Goal: Information Seeking & Learning: Learn about a topic

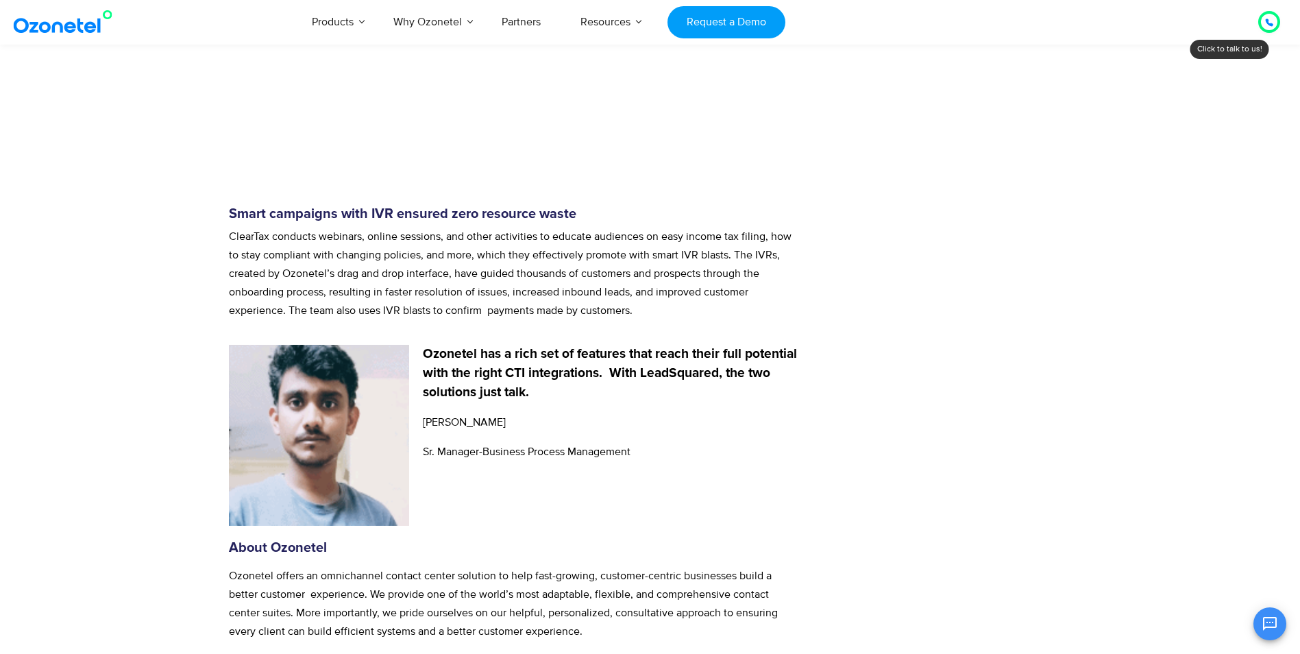
scroll to position [2605, 0]
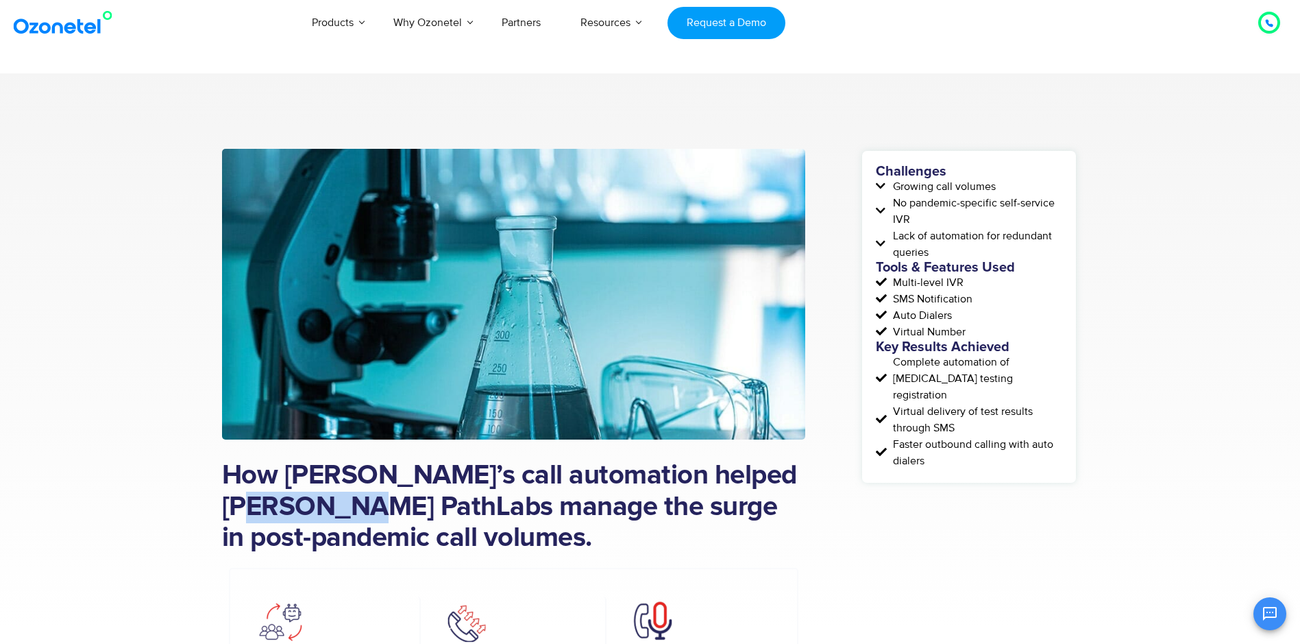
drag, startPoint x: 223, startPoint y: 500, endPoint x: 333, endPoint y: 501, distance: 110.4
click at [333, 501] on h1 "How Ozonetel’s call automation helped Dr Lal PathLabs manage the surge in post-…" at bounding box center [514, 507] width 584 height 94
copy h1 "PathLabs"
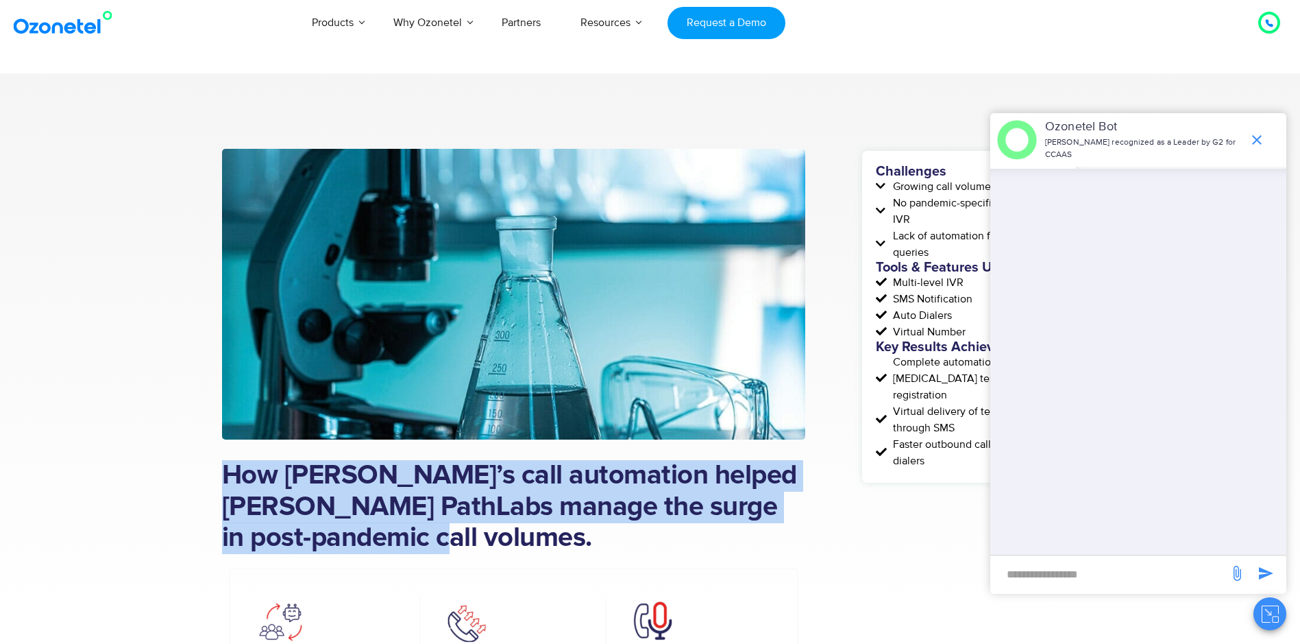
drag, startPoint x: 223, startPoint y: 474, endPoint x: 422, endPoint y: 550, distance: 213.5
click at [422, 550] on h1 "How Ozonetel’s call automation helped Dr Lal PathLabs manage the surge in post-…" at bounding box center [514, 507] width 584 height 94
copy h1 "How Ozonetel’s call automation helped Dr Lal PathLabs manage the surge in post-…"
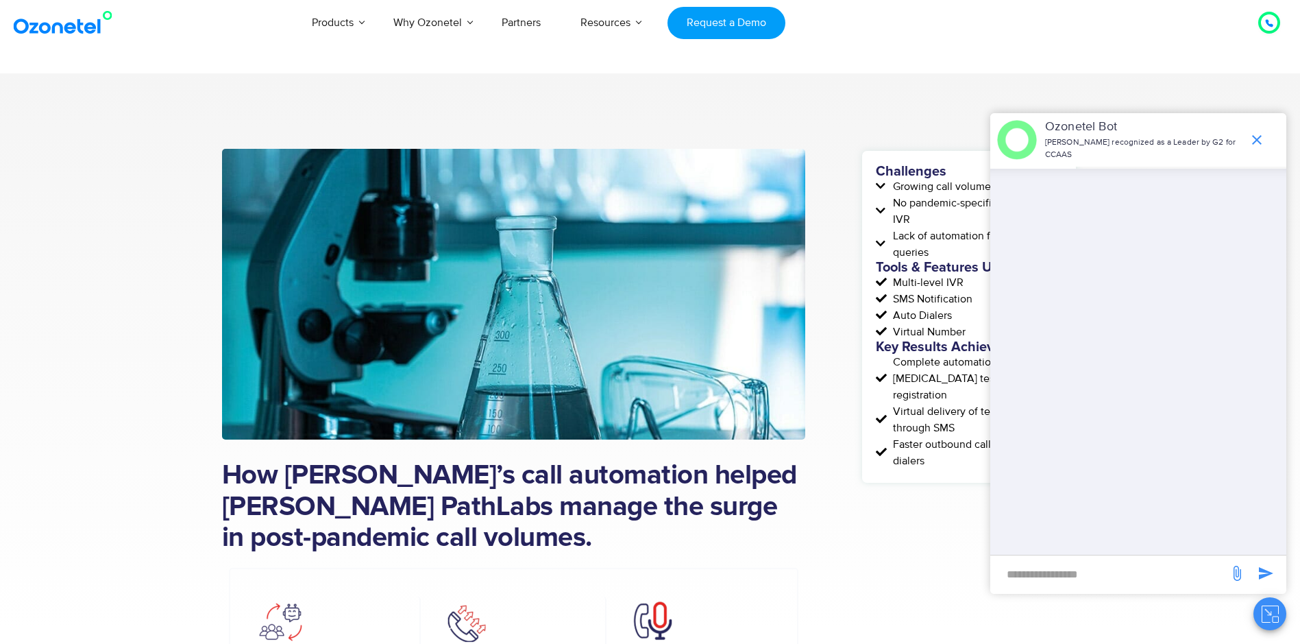
click at [1261, 132] on icon "end chat or minimize" at bounding box center [1257, 140] width 16 height 16
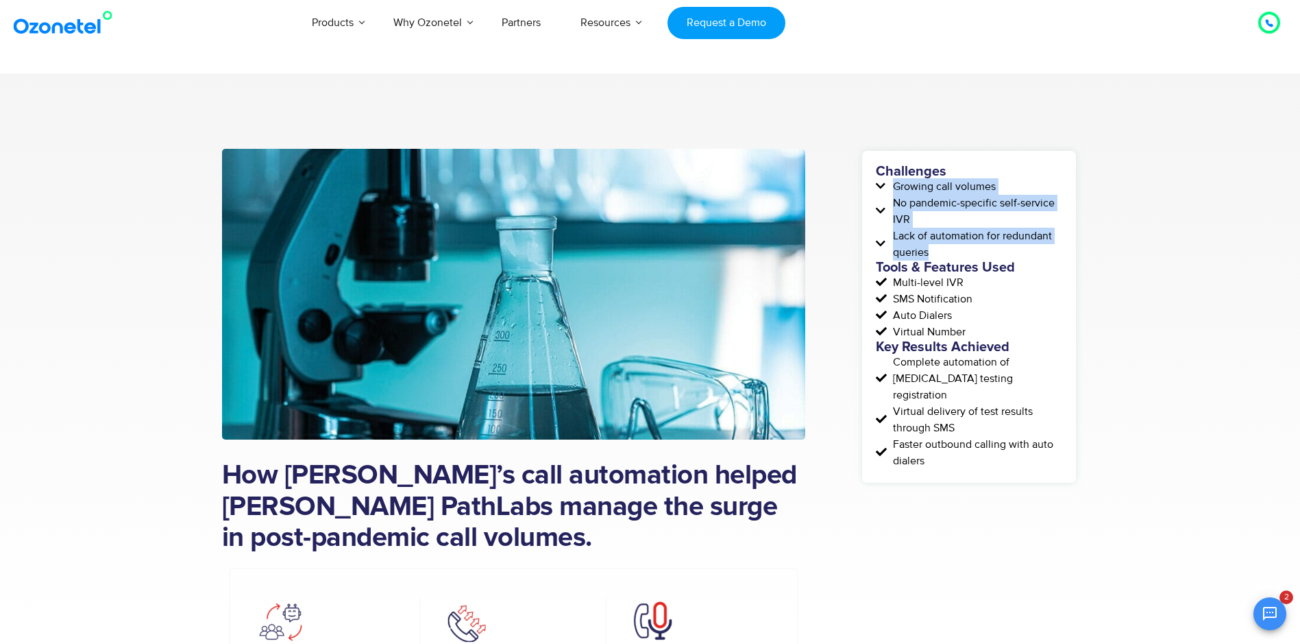
drag, startPoint x: 893, startPoint y: 187, endPoint x: 934, endPoint y: 245, distance: 70.8
click at [934, 245] on div "Challenges Growing call volumes No pandemic-specific self-service IVR Lack of a…" at bounding box center [969, 317] width 186 height 304
copy div "Growing call volumes No pandemic-specific self-service IVR Lack of automation f…"
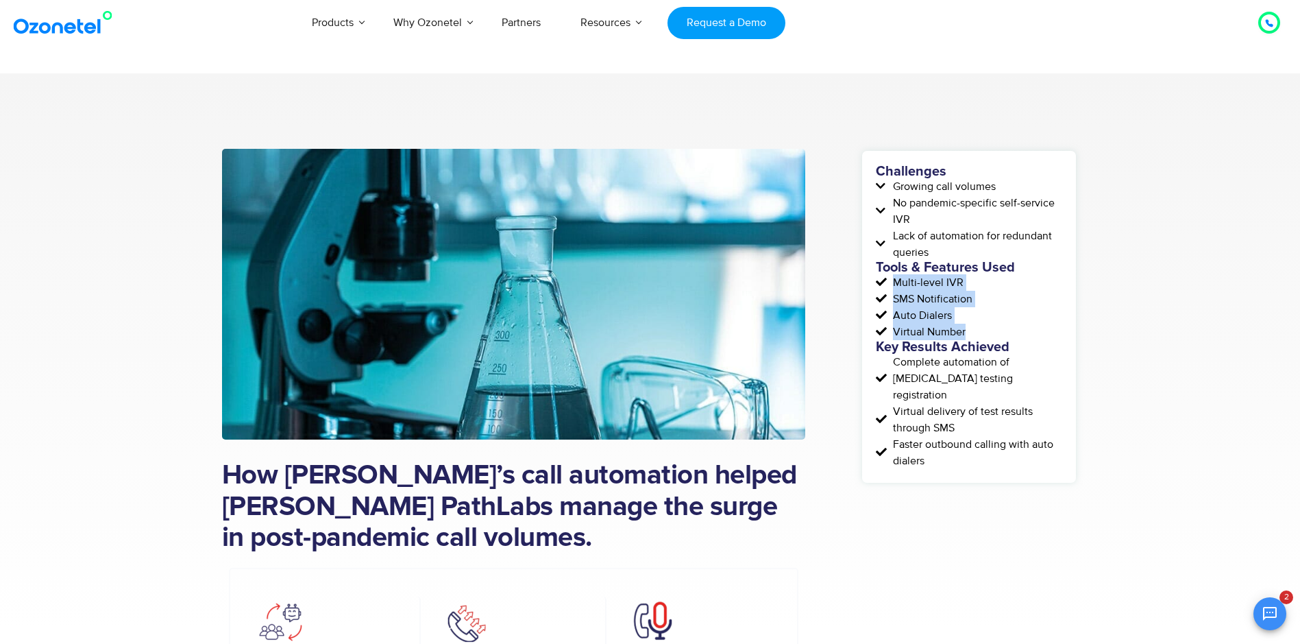
drag, startPoint x: 895, startPoint y: 280, endPoint x: 969, endPoint y: 327, distance: 87.5
click at [969, 327] on div "Challenges Growing call volumes No pandemic-specific self-service IVR Lack of a…" at bounding box center [969, 317] width 186 height 304
copy div "Multi-level IVR SMS Notification Auto Dialers Virtual Number"
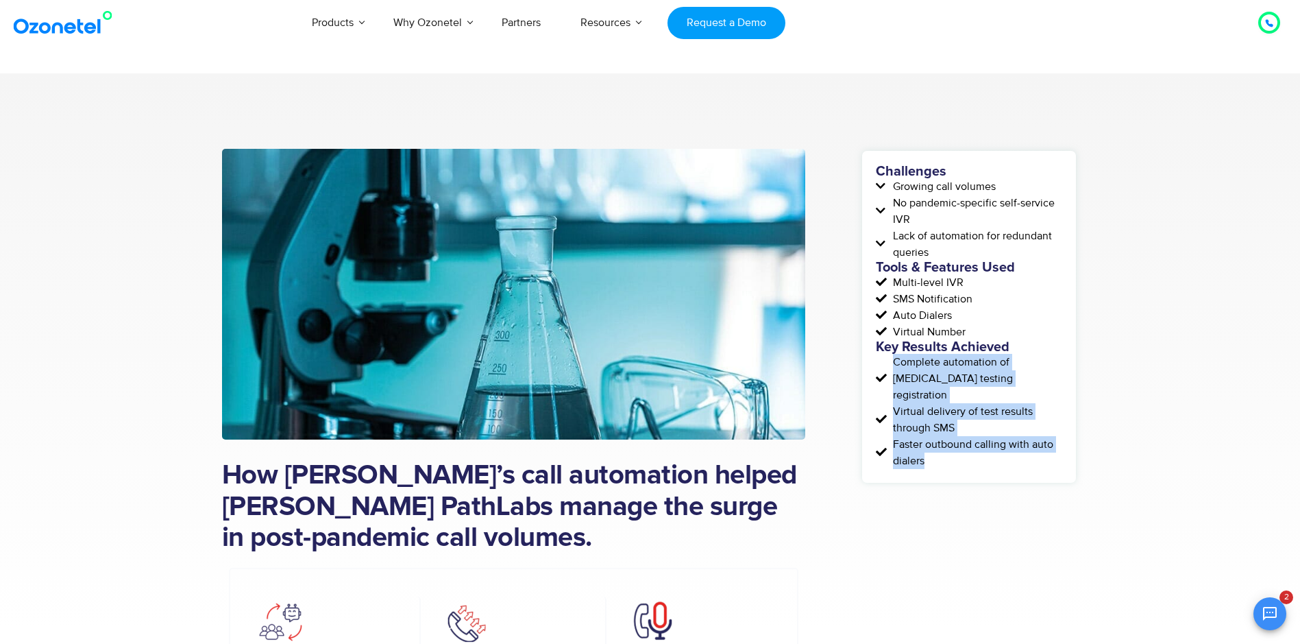
drag, startPoint x: 895, startPoint y: 363, endPoint x: 927, endPoint y: 446, distance: 89.0
click at [927, 446] on div "Challenges Growing call volumes No pandemic-specific self-service IVR Lack of a…" at bounding box center [969, 317] width 186 height 304
copy div "Complete automation of COVID testing registration Virtual delivery of test resu…"
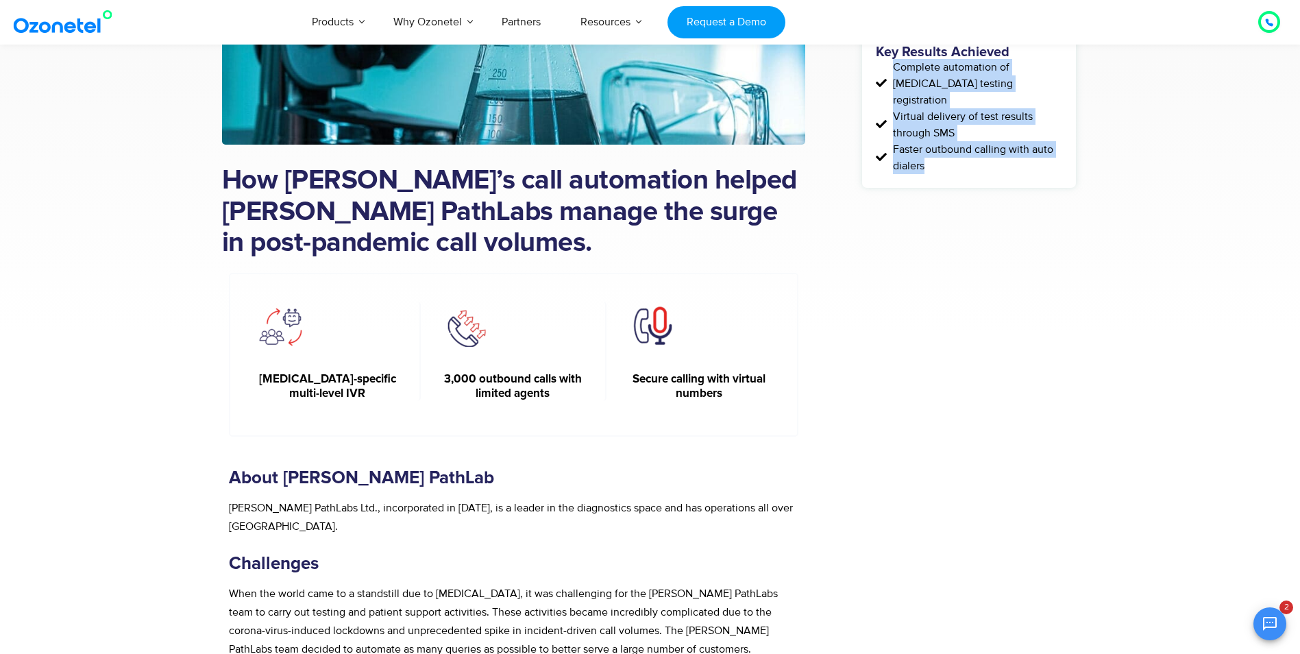
scroll to position [343, 0]
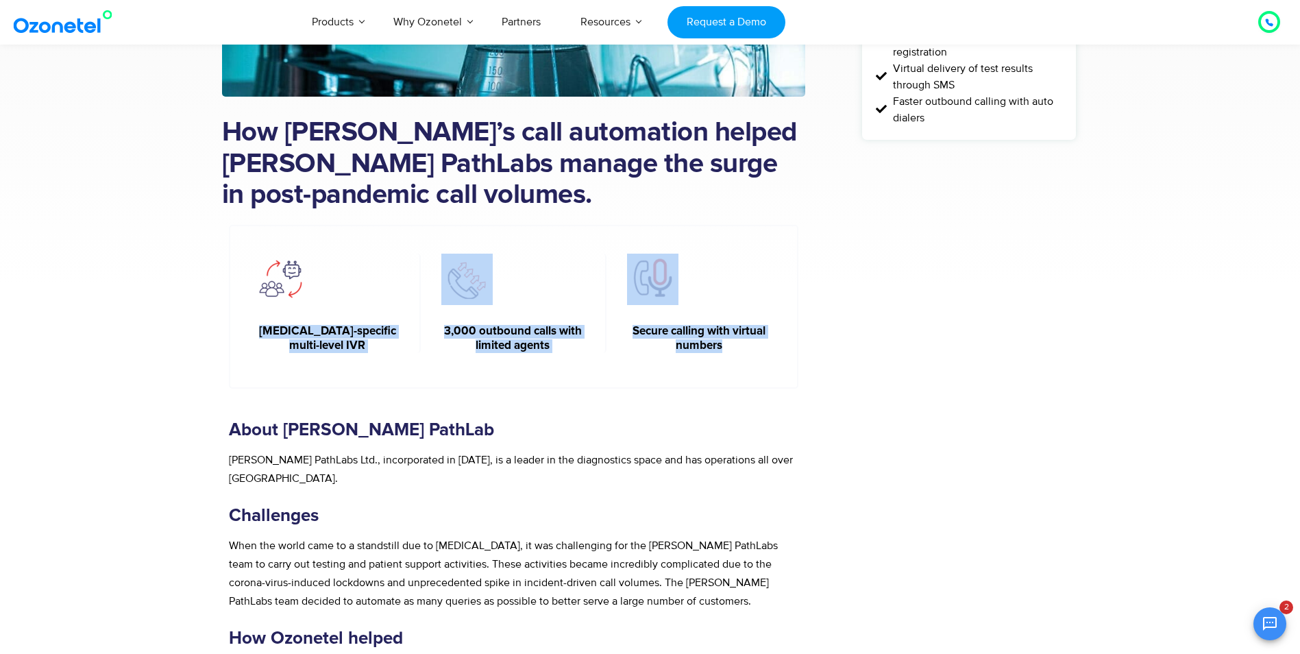
drag, startPoint x: 260, startPoint y: 330, endPoint x: 814, endPoint y: 356, distance: 553.8
copy div "COVID-specific multi-level IVR 3,000 outbound calls with limited agents Secure …"
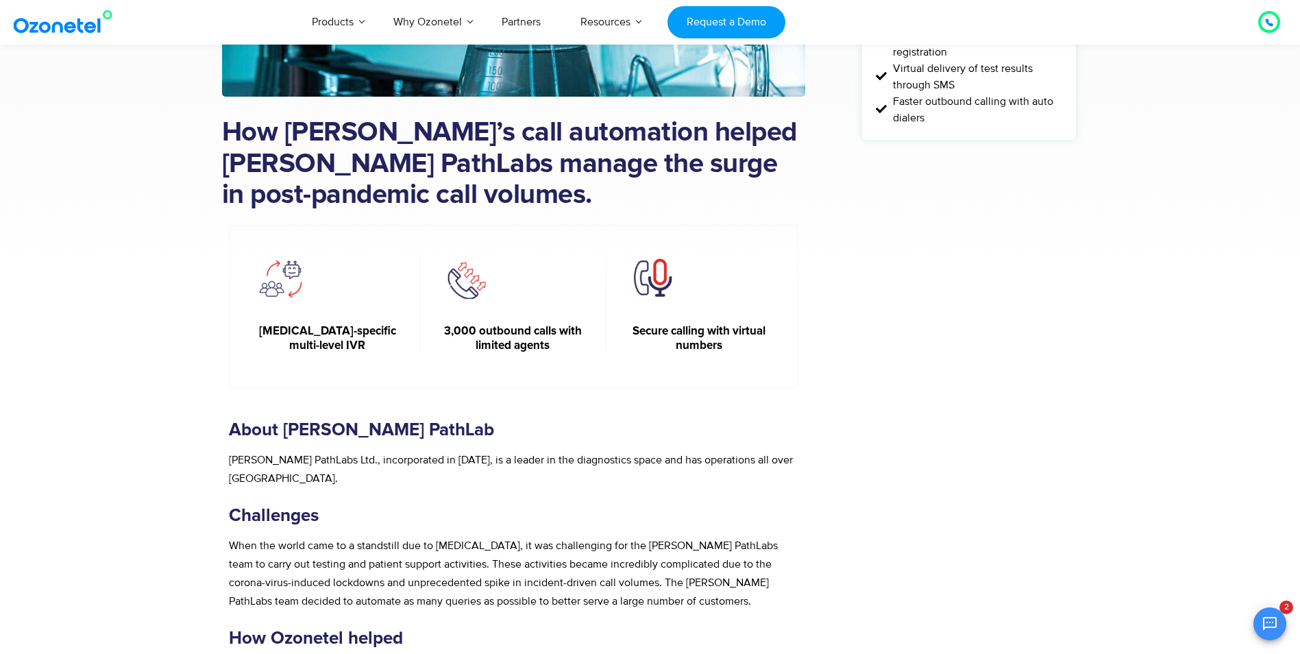
drag, startPoint x: 632, startPoint y: 329, endPoint x: 809, endPoint y: 354, distance: 178.6
copy h6 "Secure calling with virtual numbers"
drag, startPoint x: 260, startPoint y: 331, endPoint x: 360, endPoint y: 348, distance: 100.8
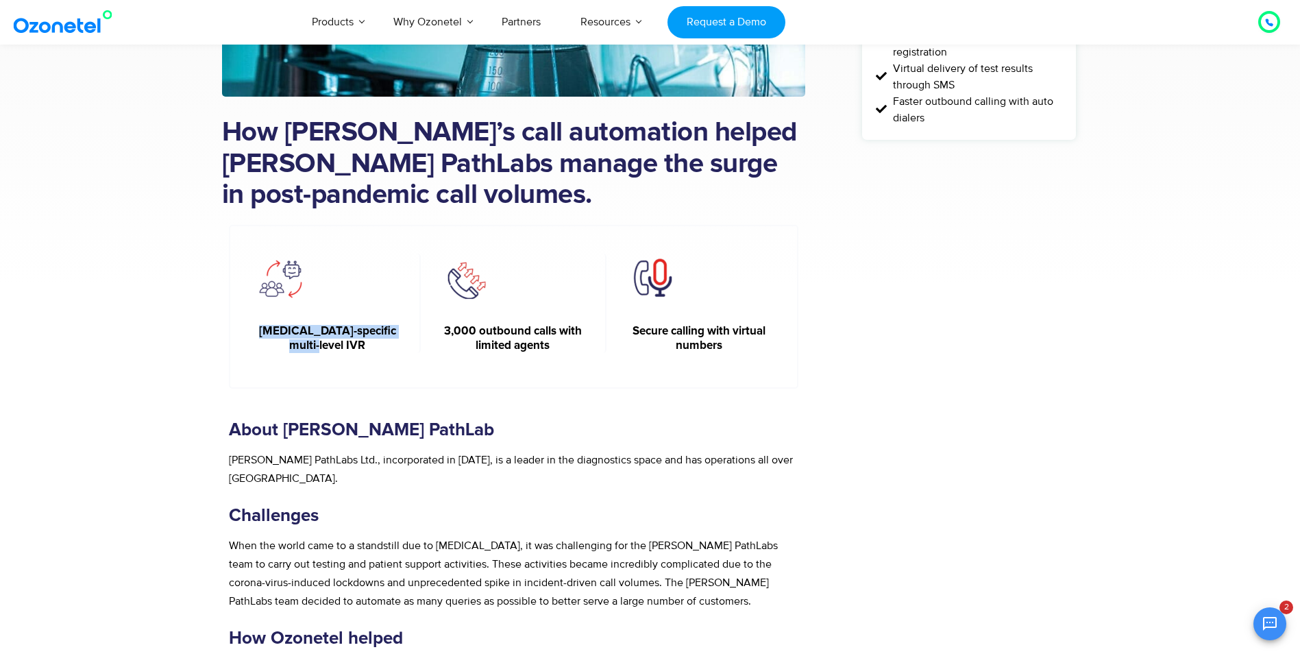
click at [360, 348] on h6 "COVID-specific multi-level IVR" at bounding box center [327, 339] width 143 height 28
copy h6 "COVID-specific multi-level IVR"
drag, startPoint x: 446, startPoint y: 332, endPoint x: 559, endPoint y: 344, distance: 113.8
click at [559, 344] on h6 "3,000 outbound calls with limited agents" at bounding box center [512, 339] width 143 height 28
copy h6 "3,000 outbound calls with limited agents"
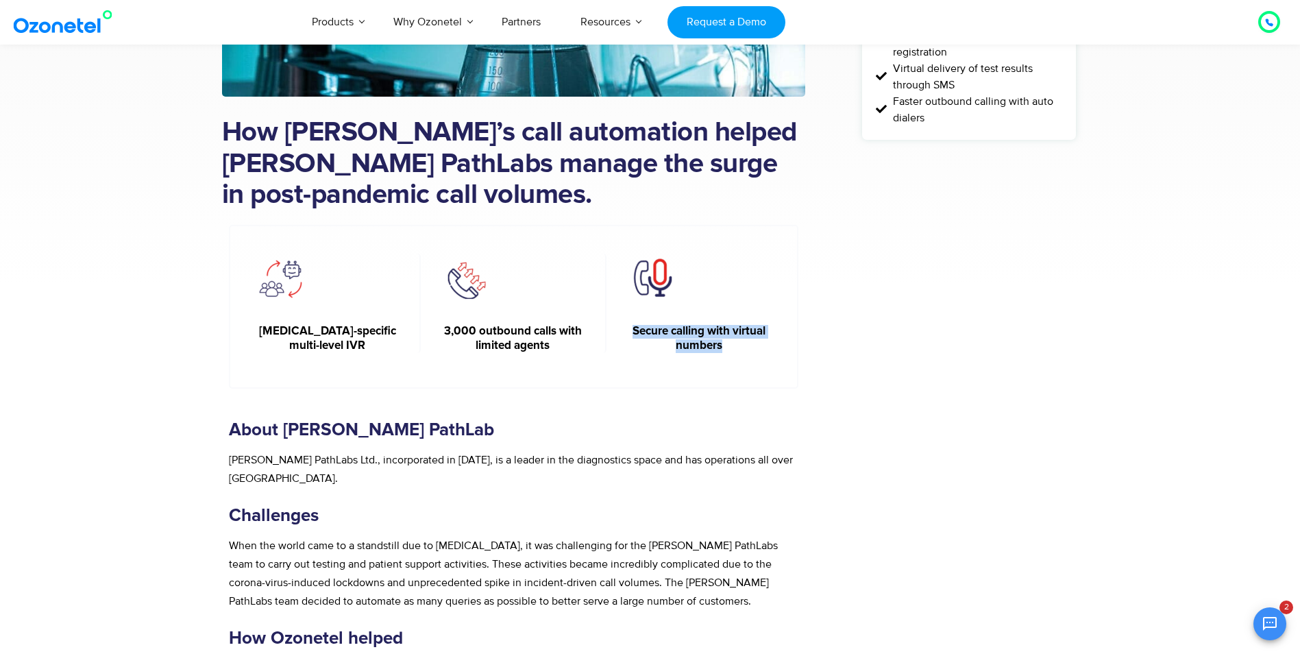
drag, startPoint x: 633, startPoint y: 328, endPoint x: 723, endPoint y: 342, distance: 91.5
click at [723, 342] on h6 "Secure calling with virtual numbers" at bounding box center [699, 339] width 145 height 28
copy h6 "Secure calling with virtual numbers"
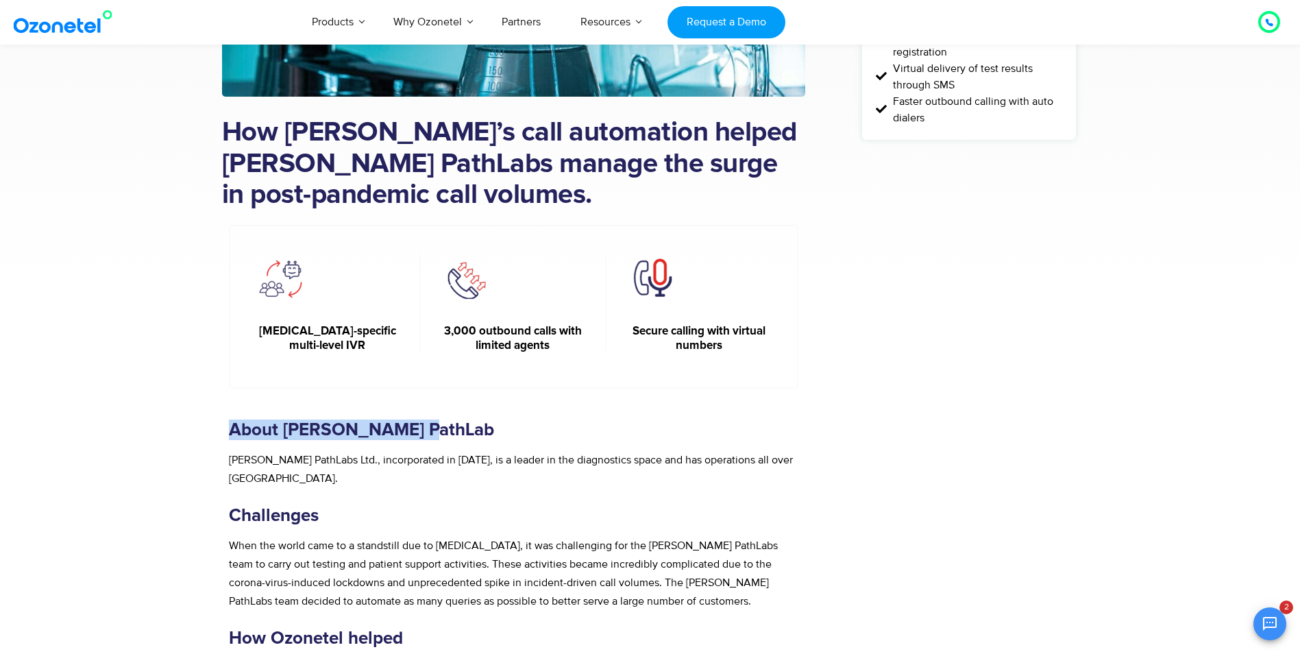
drag, startPoint x: 231, startPoint y: 428, endPoint x: 405, endPoint y: 422, distance: 174.3
click at [405, 422] on h3 "About Dr. Lal PathLab" at bounding box center [514, 430] width 570 height 21
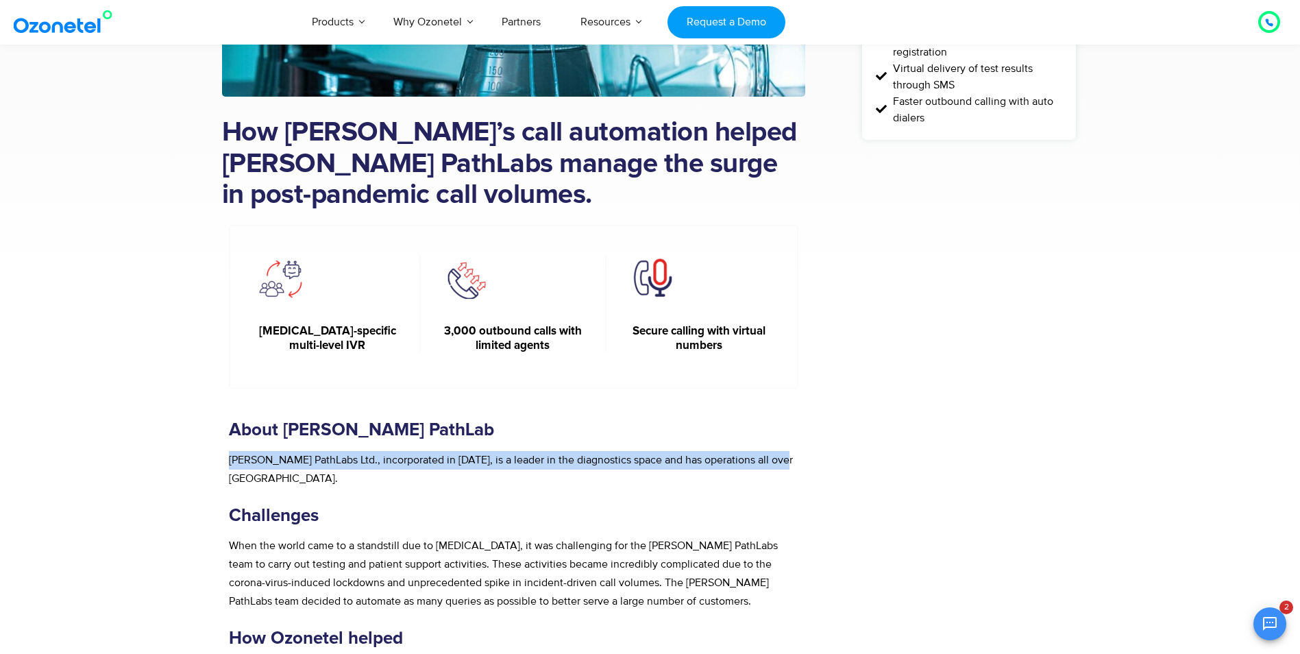
drag, startPoint x: 230, startPoint y: 460, endPoint x: 797, endPoint y: 461, distance: 566.9
click at [797, 461] on p "Dr. Lal PathLabs Ltd., incorporated in 1995, is a leader in the diagnostics spa…" at bounding box center [514, 469] width 570 height 37
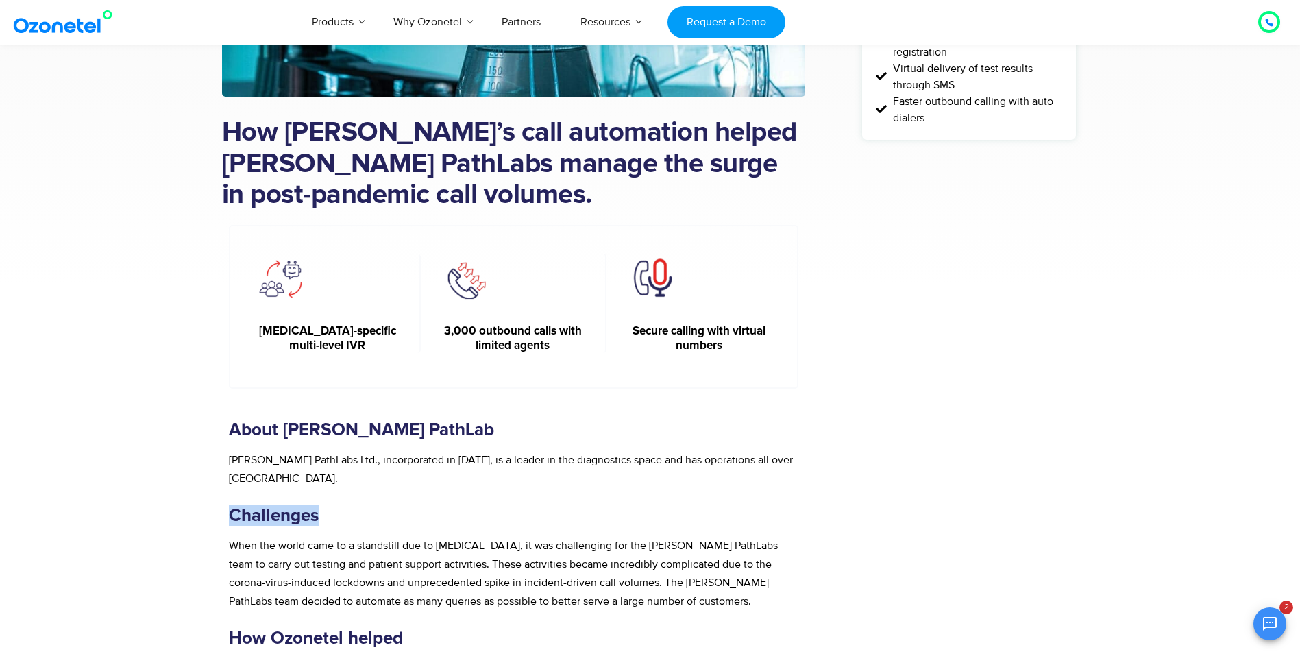
drag, startPoint x: 318, startPoint y: 497, endPoint x: 202, endPoint y: 498, distance: 116.5
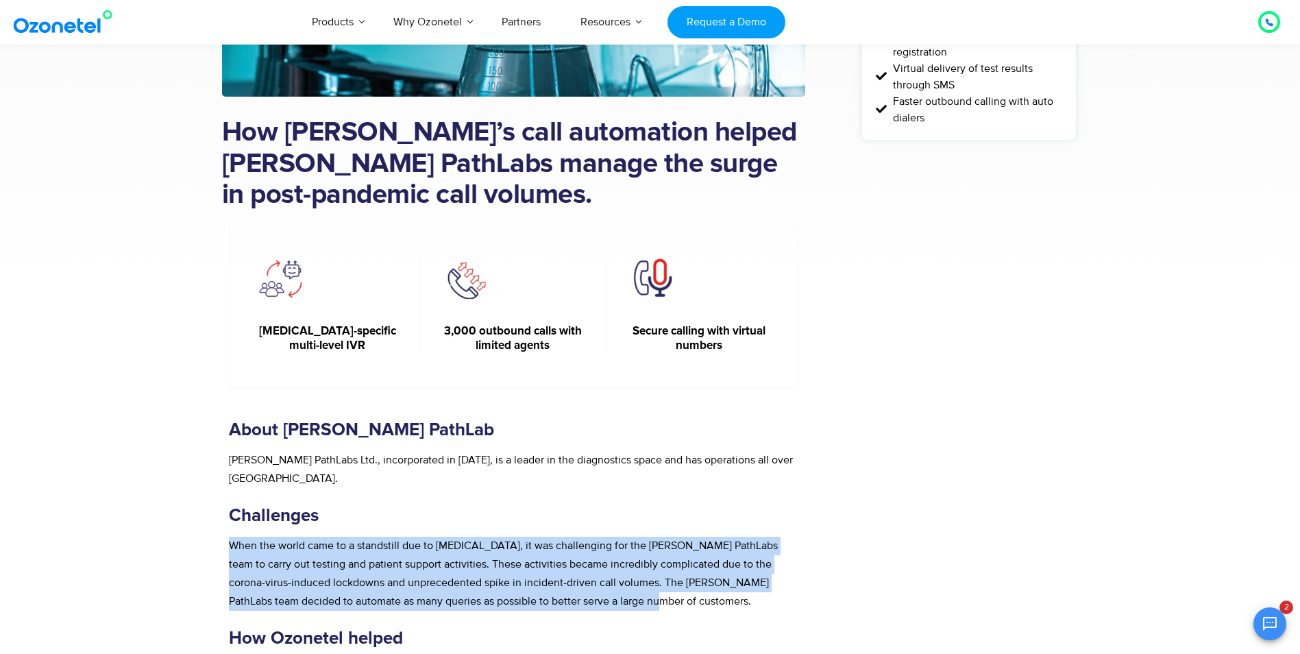
drag, startPoint x: 231, startPoint y: 524, endPoint x: 588, endPoint y: 585, distance: 362.3
click at [588, 585] on p "When the world came to a standstill due to COVID-19, it was challenging for the…" at bounding box center [514, 574] width 570 height 74
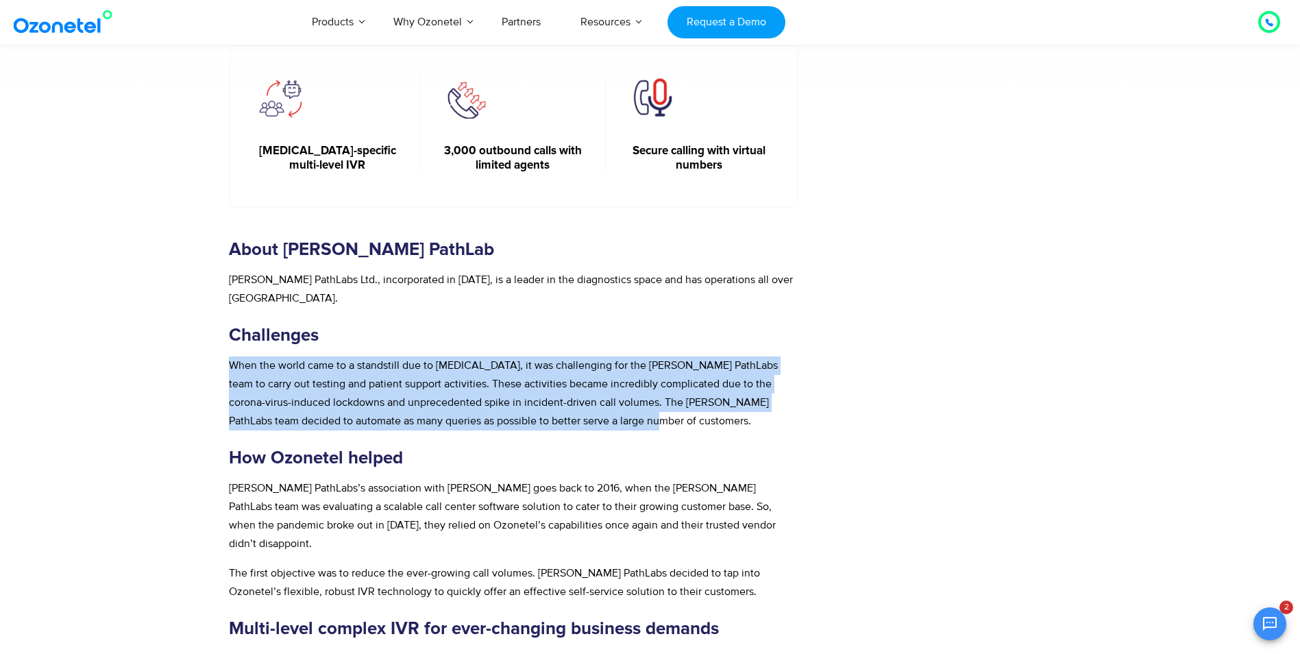
scroll to position [686, 0]
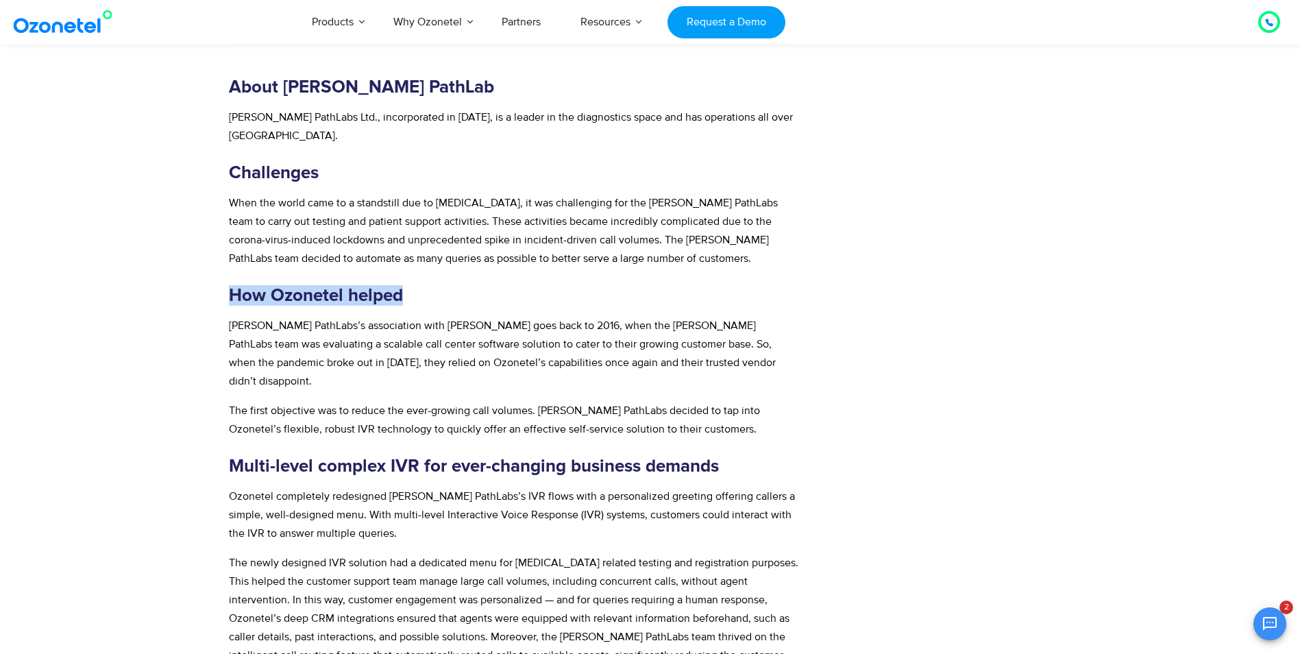
drag, startPoint x: 402, startPoint y: 276, endPoint x: 230, endPoint y: 277, distance: 172.1
click at [230, 287] on b "How Ozonetel helped" at bounding box center [316, 296] width 174 height 18
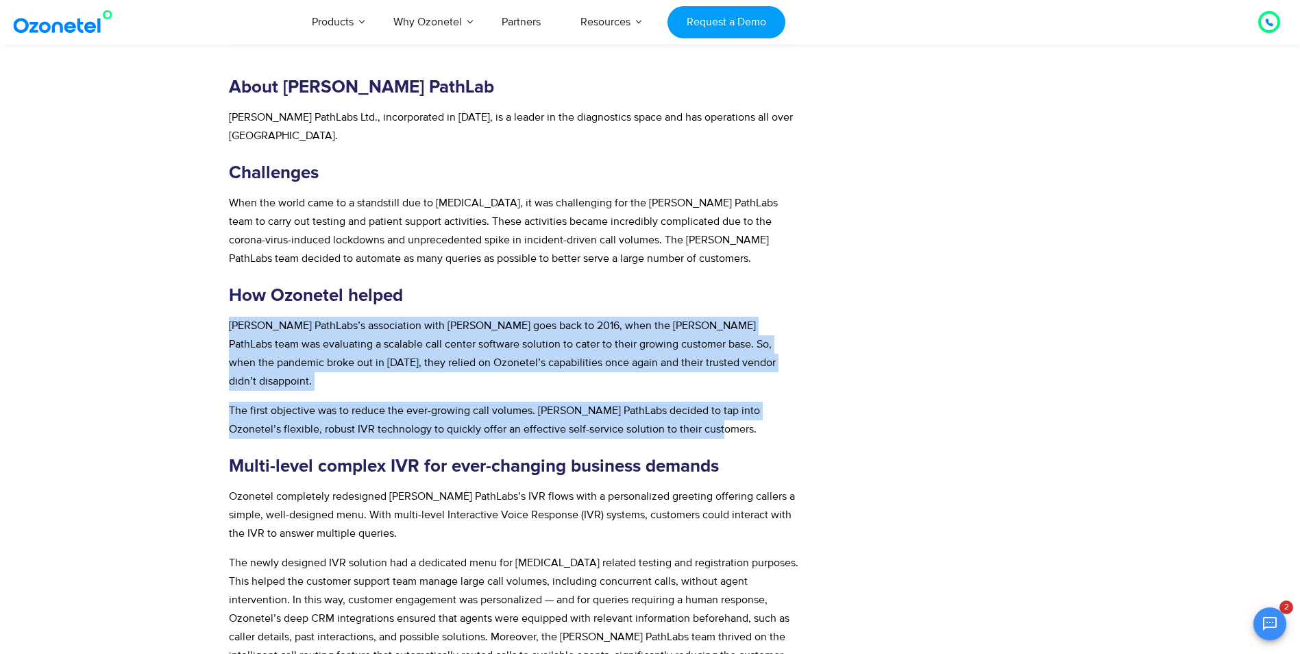
drag, startPoint x: 229, startPoint y: 308, endPoint x: 703, endPoint y: 394, distance: 481.5
click at [703, 394] on div "About Dr. Lal PathLab Dr. Lal PathLabs Ltd., incorporated in 1995, is a leader …" at bounding box center [514, 644] width 570 height 1135
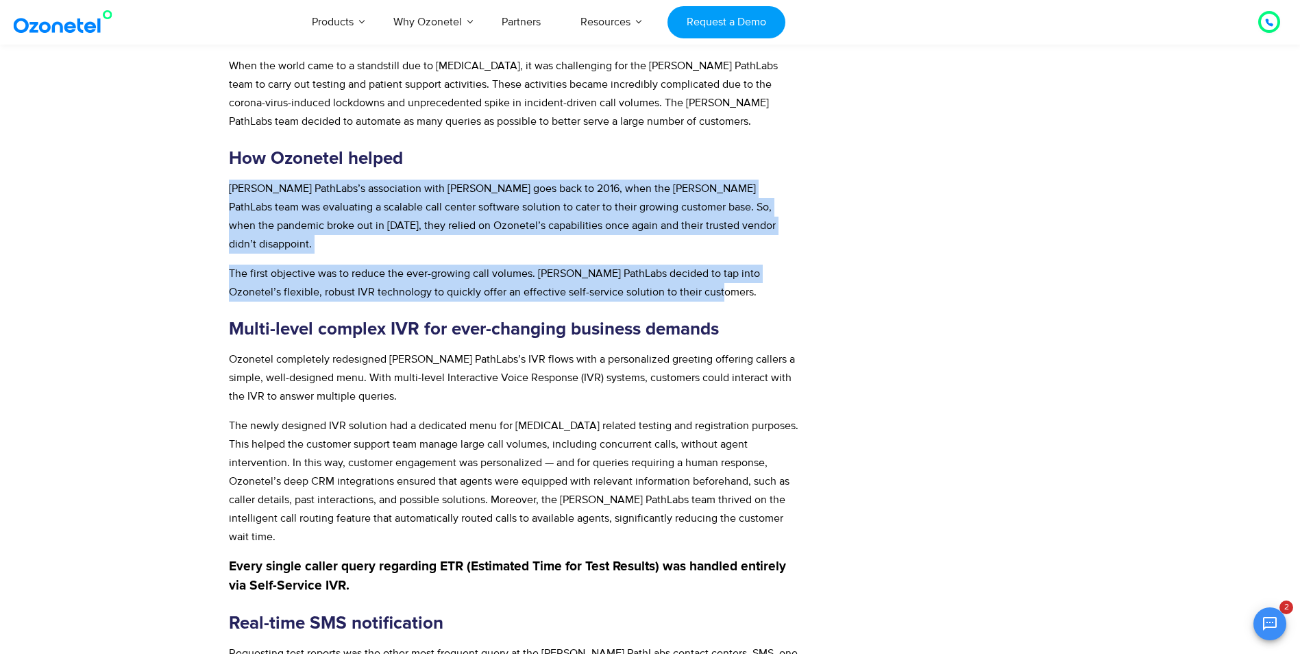
scroll to position [891, 0]
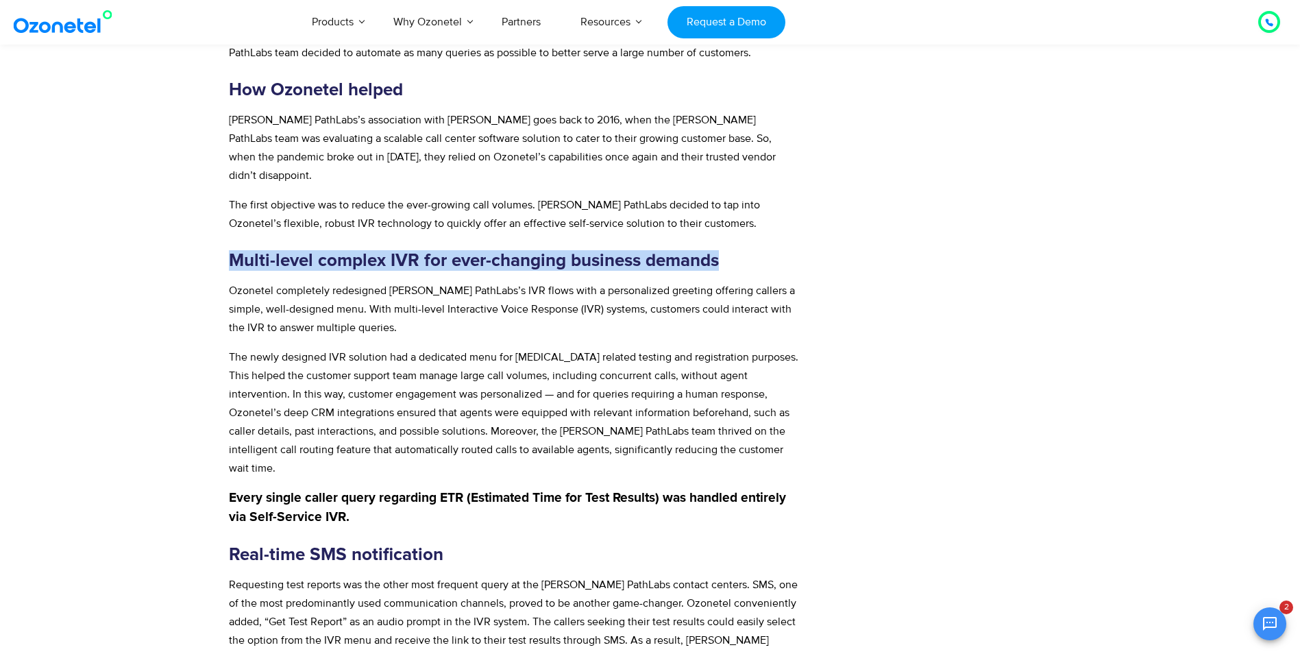
drag, startPoint x: 232, startPoint y: 220, endPoint x: 818, endPoint y: 218, distance: 586.1
click at [818, 218] on div "How Ozonetel’s call automation helped Dr Lal PathLabs manage the surge in post-…" at bounding box center [541, 326] width 639 height 2137
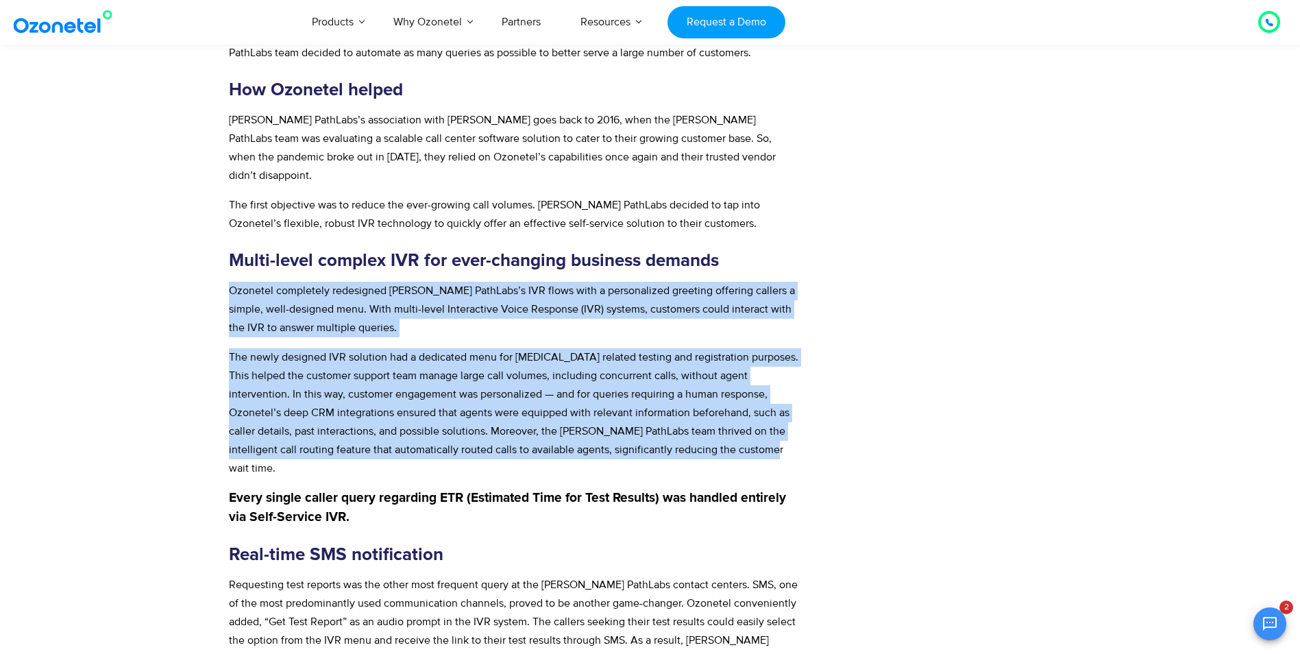
drag, startPoint x: 230, startPoint y: 254, endPoint x: 731, endPoint y: 413, distance: 525.7
click at [731, 413] on div "About Dr. Lal PathLab Dr. Lal PathLabs Ltd., incorporated in 1995, is a leader …" at bounding box center [514, 438] width 570 height 1135
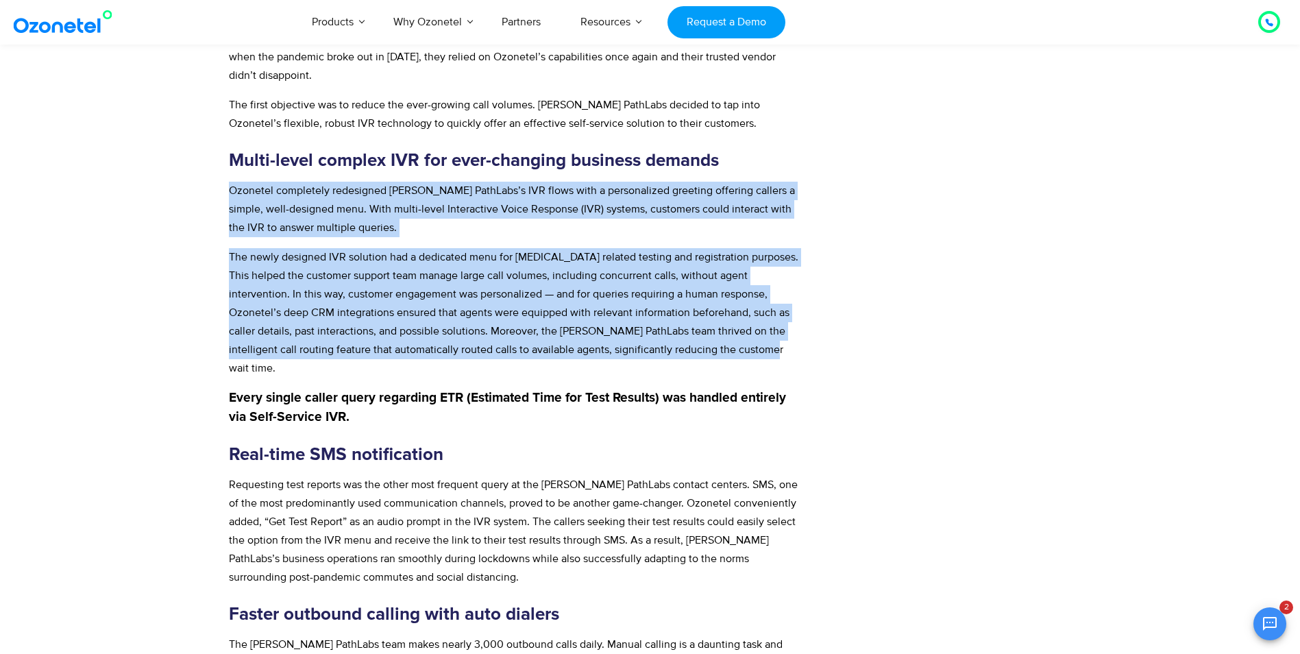
scroll to position [1165, 0]
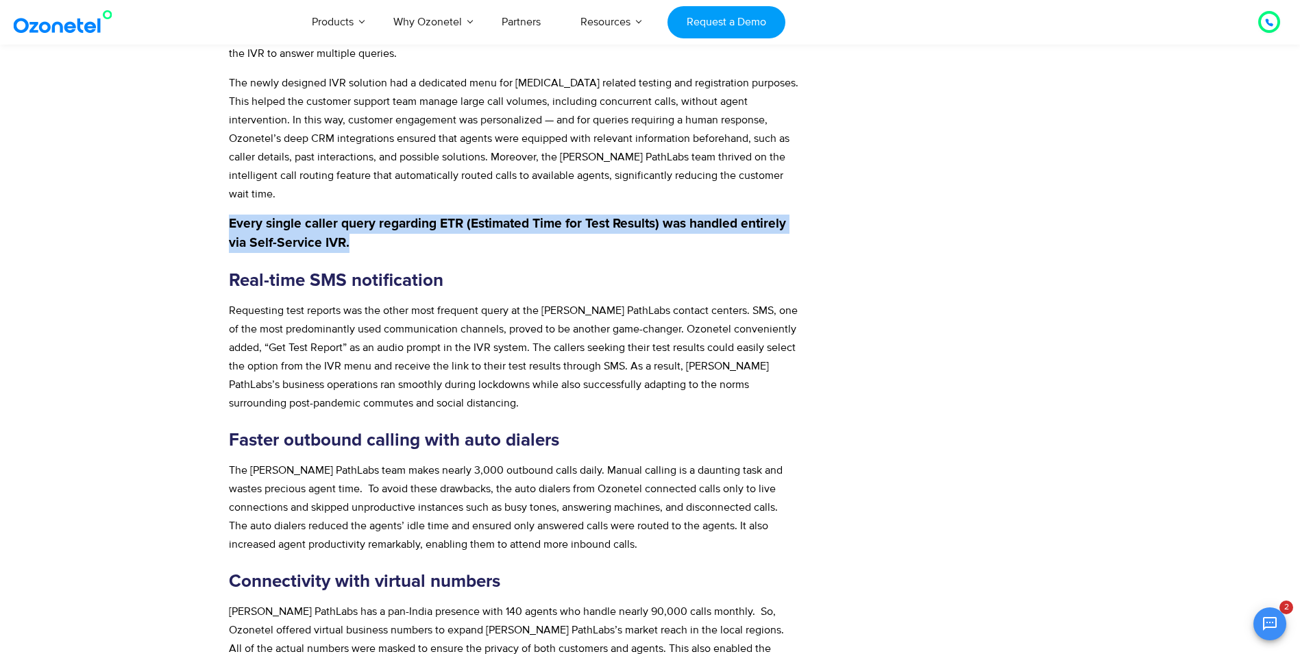
drag, startPoint x: 232, startPoint y: 168, endPoint x: 369, endPoint y: 186, distance: 138.9
click at [369, 215] on p "Every single caller query regarding ETR (Estimated Time for Test Results) was h…" at bounding box center [514, 234] width 570 height 38
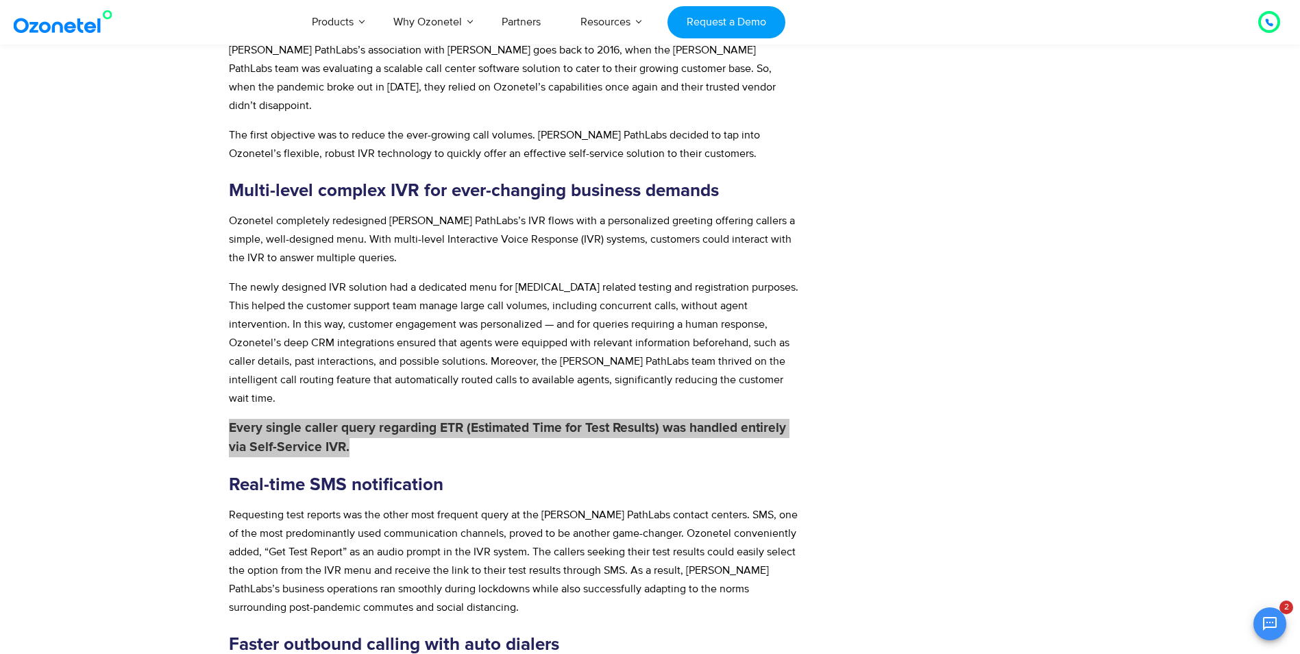
scroll to position [960, 0]
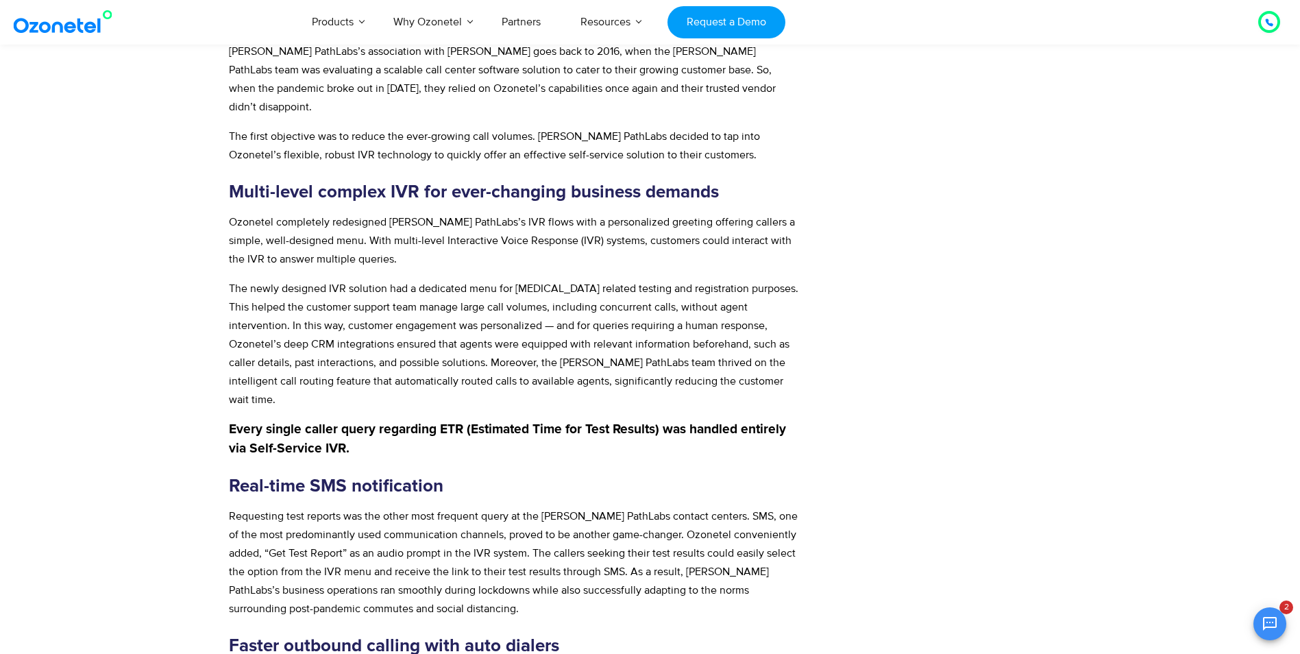
click at [996, 467] on div "Challenges Growing call volumes No pandemic-specific self-service IVR Lack of a…" at bounding box center [969, 257] width 218 height 2137
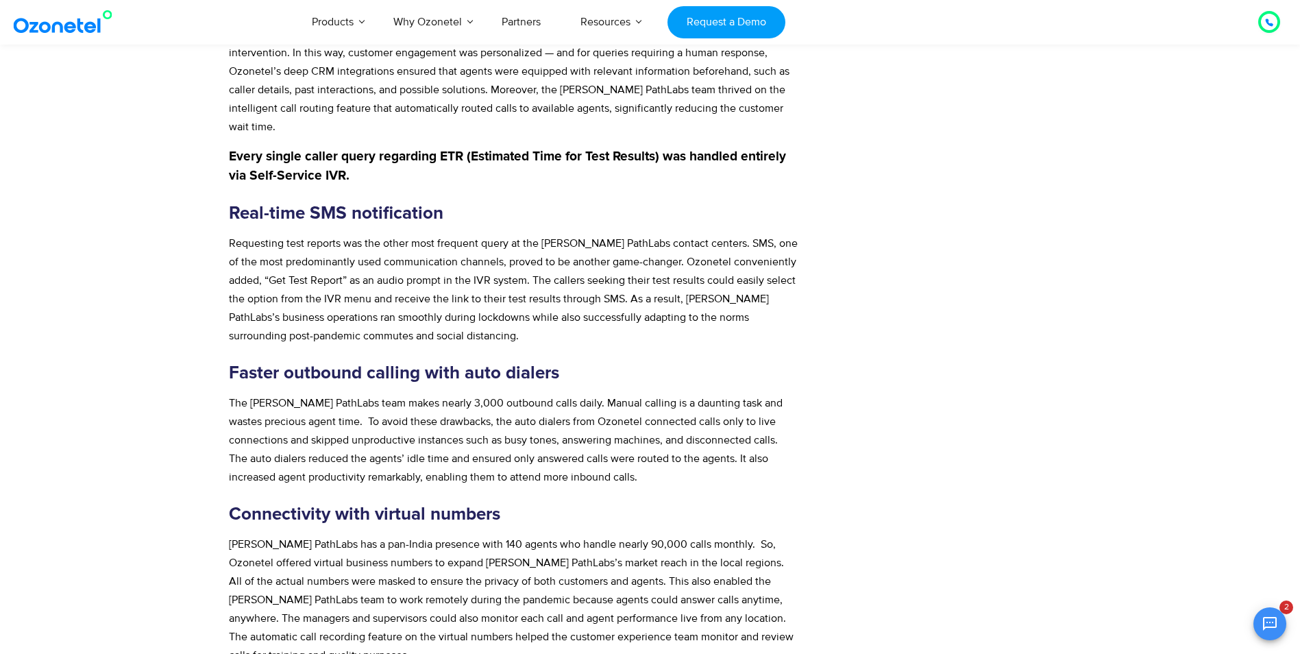
scroll to position [1234, 0]
drag, startPoint x: 440, startPoint y: 156, endPoint x: 158, endPoint y: 159, distance: 282.4
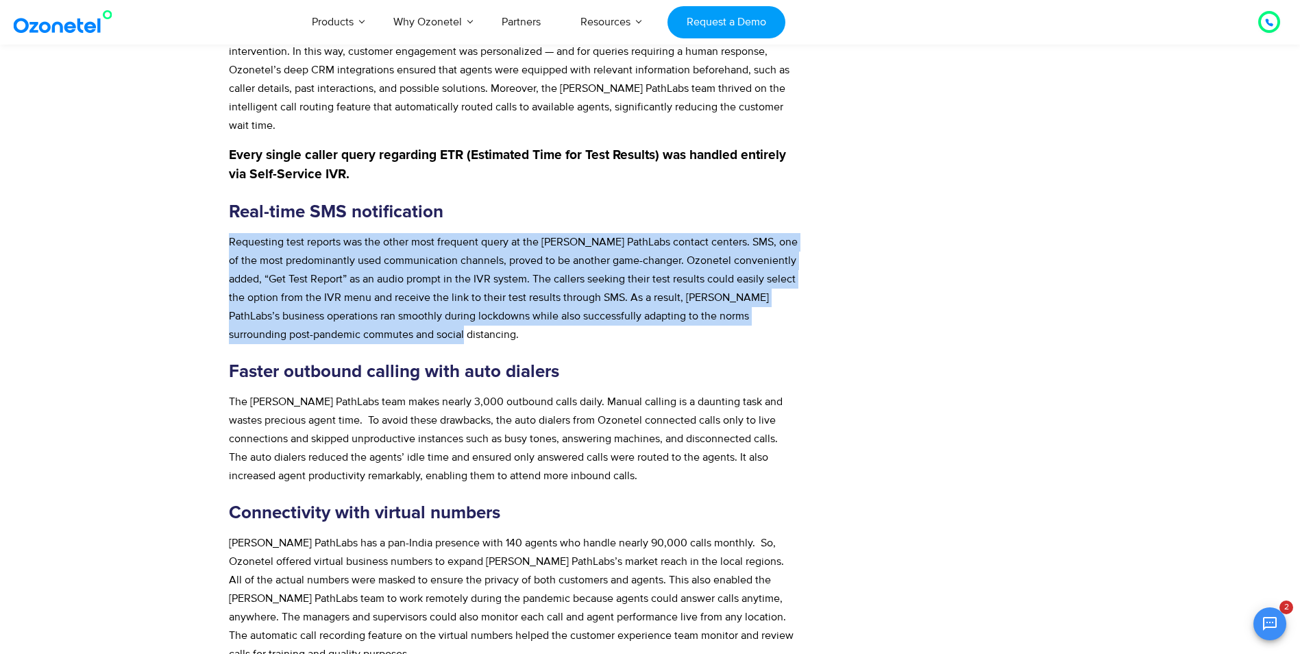
drag, startPoint x: 229, startPoint y: 181, endPoint x: 546, endPoint y: 280, distance: 332.4
click at [546, 280] on p "Requesting test reports was the other most frequent query at the Dr. Lal PathLa…" at bounding box center [514, 288] width 570 height 111
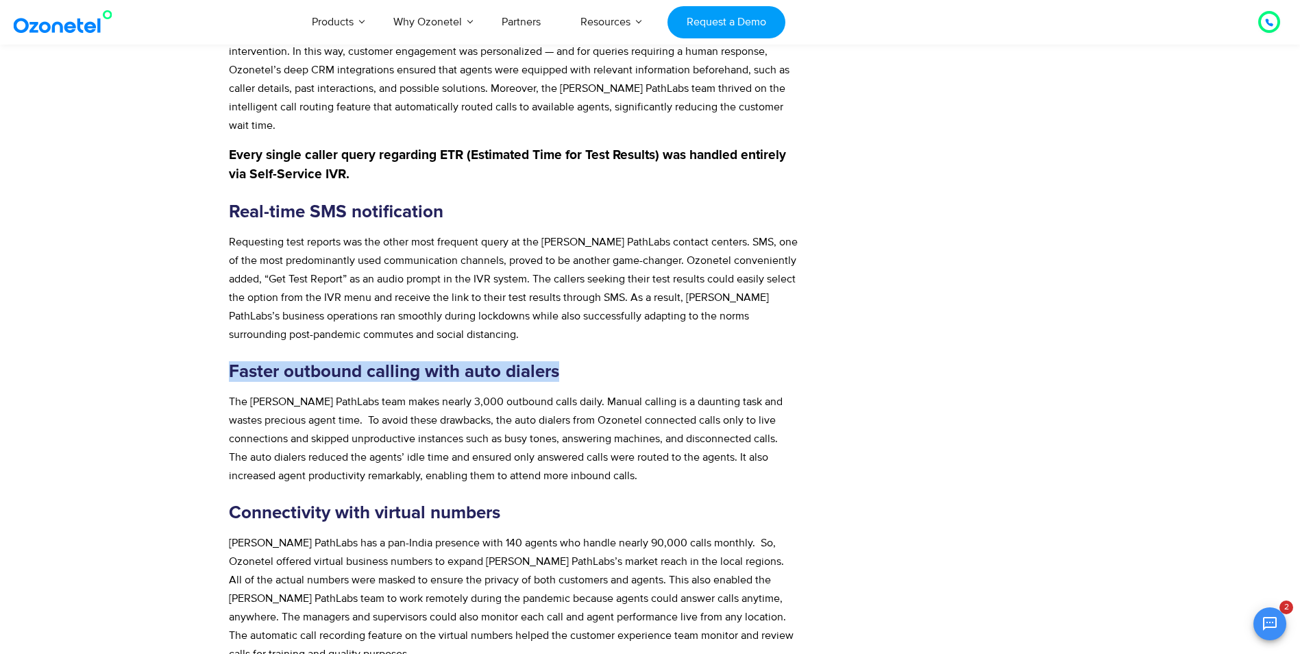
drag, startPoint x: 232, startPoint y: 311, endPoint x: 648, endPoint y: 305, distance: 416.8
click at [648, 305] on div "About Dr. Lal PathLab Dr. Lal PathLabs Ltd., incorporated in 1995, is a leader …" at bounding box center [514, 95] width 570 height 1135
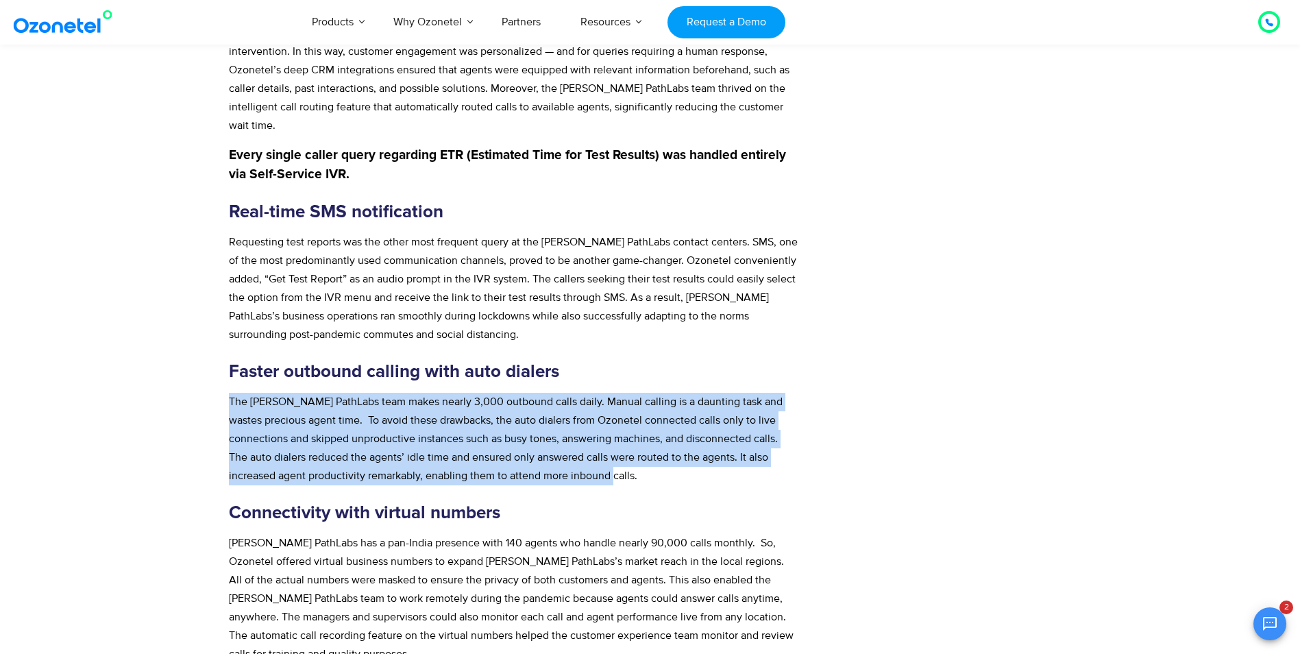
drag, startPoint x: 230, startPoint y: 345, endPoint x: 657, endPoint y: 415, distance: 432.1
click at [657, 415] on p "The Dr. Lal PathLabs team makes nearly 3,000 outbound calls daily. Manual calli…" at bounding box center [514, 439] width 570 height 93
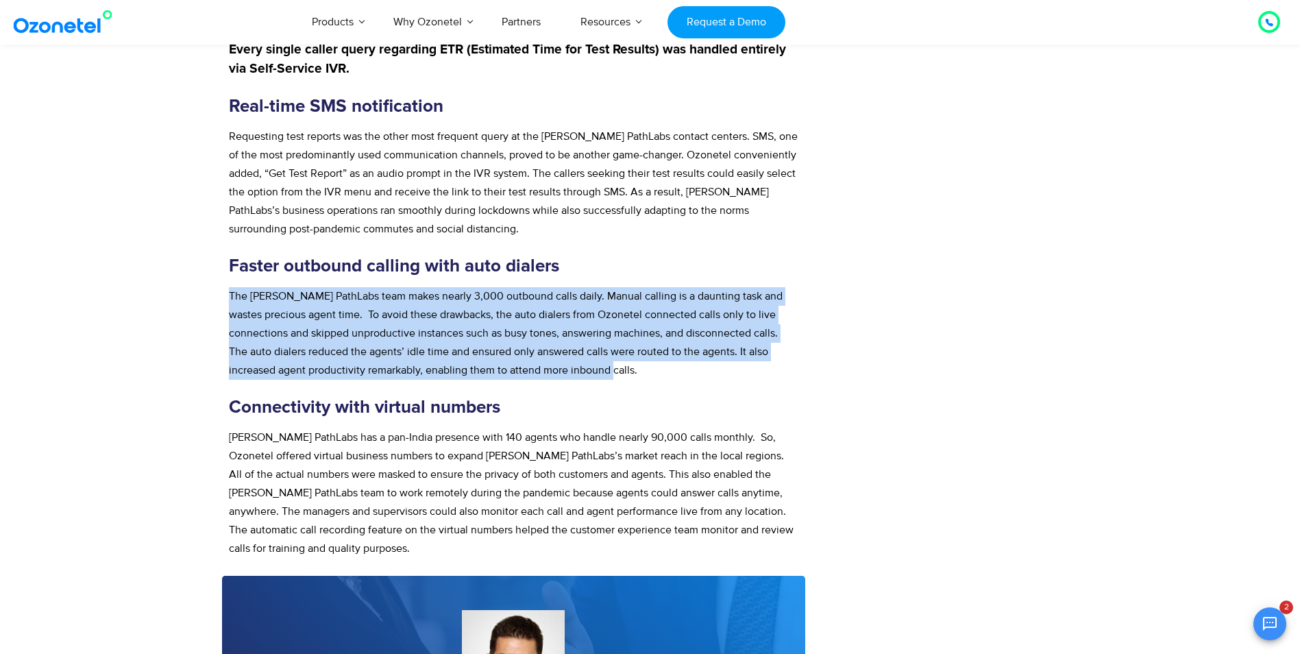
scroll to position [1440, 0]
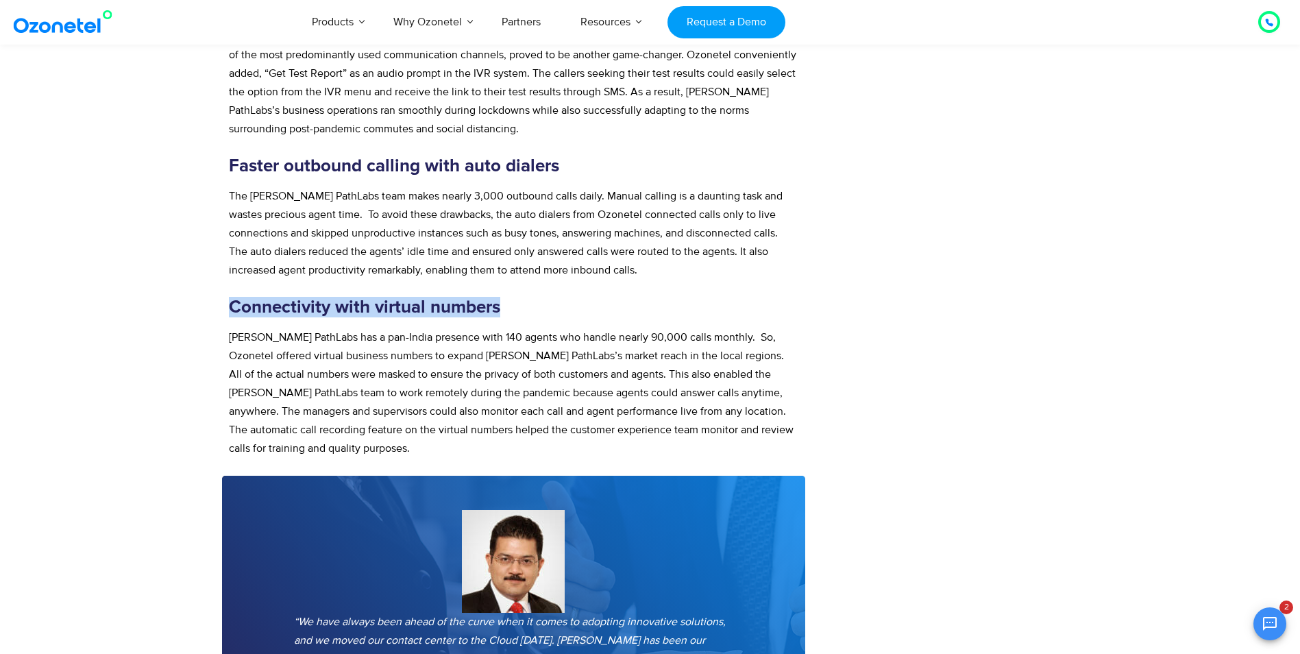
drag, startPoint x: 230, startPoint y: 246, endPoint x: 522, endPoint y: 243, distance: 292.0
click at [522, 297] on h3 "Connectivity with virtual numbers" at bounding box center [514, 307] width 570 height 21
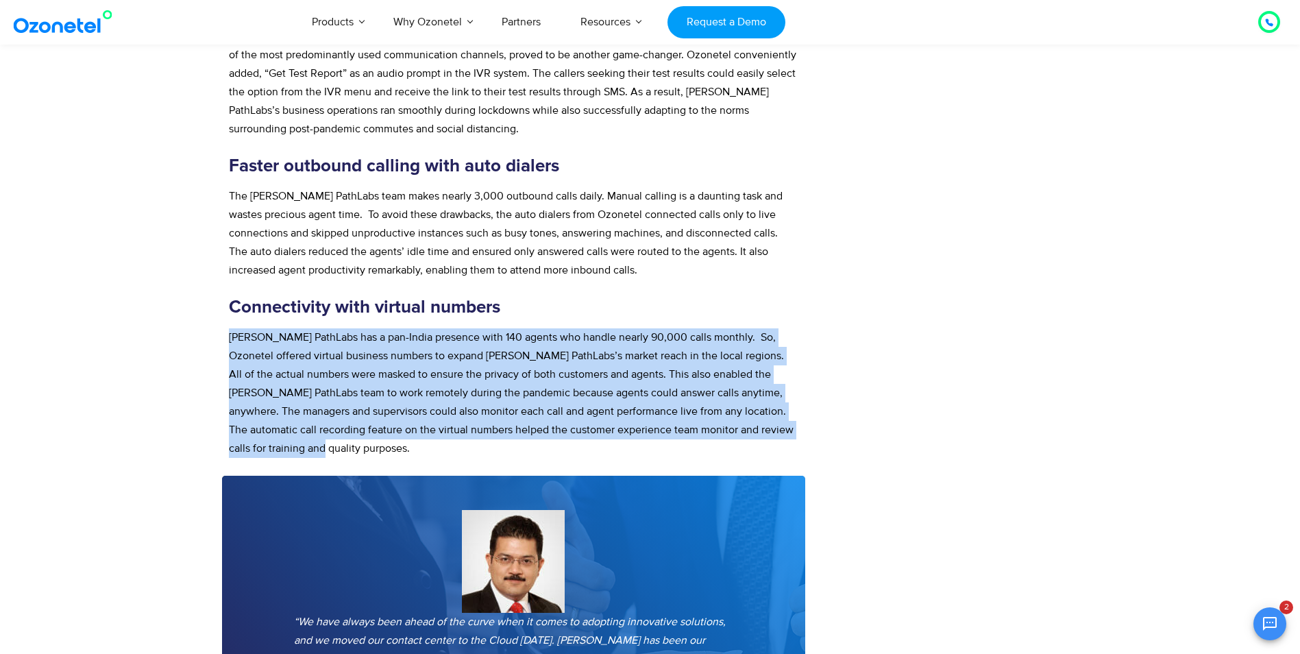
drag, startPoint x: 229, startPoint y: 280, endPoint x: 300, endPoint y: 392, distance: 133.1
click at [300, 392] on p "Dr. Lal PathLabs has a pan-India presence with 140 agents who handle nearly 90,…" at bounding box center [514, 393] width 570 height 130
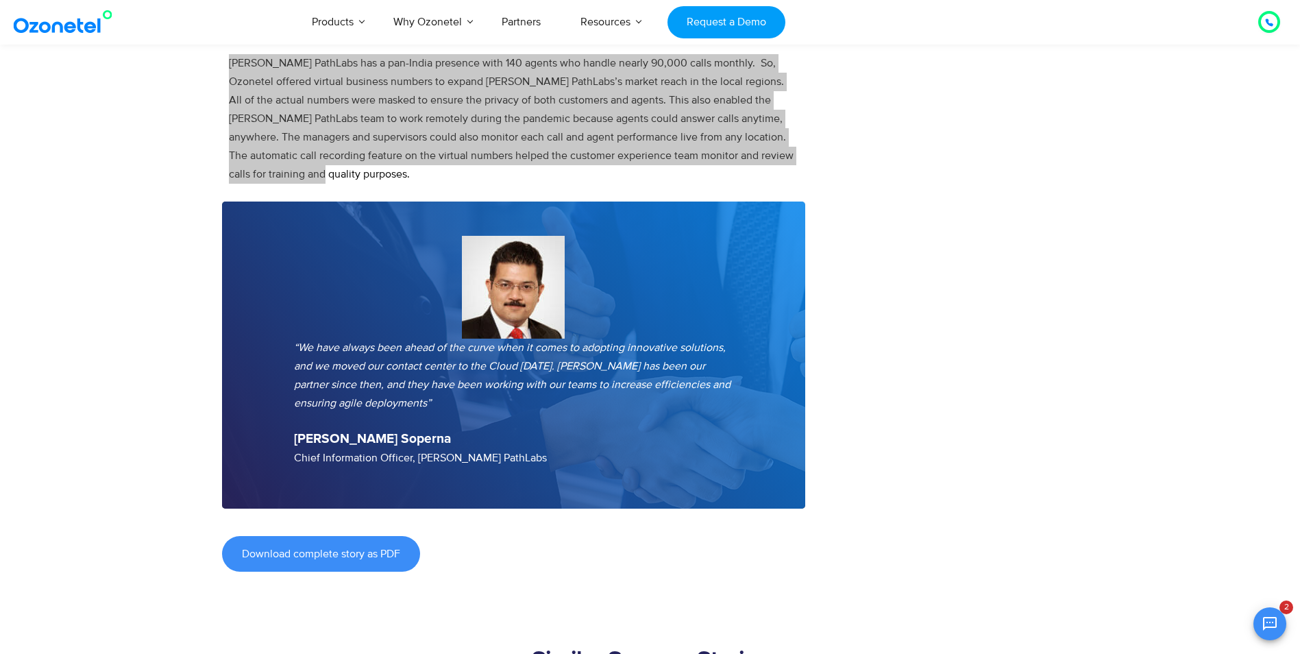
scroll to position [1775, 0]
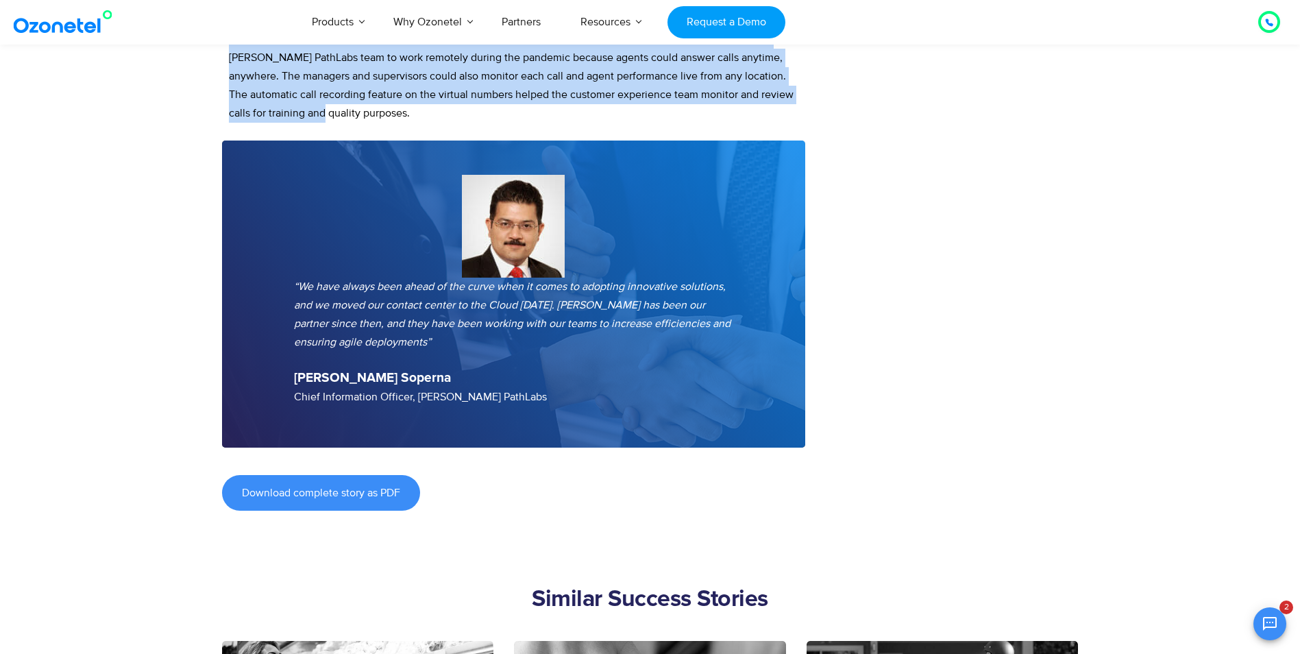
drag, startPoint x: 295, startPoint y: 227, endPoint x: 459, endPoint y: 291, distance: 176.4
click at [459, 291] on p "“We have always been ahead of the curve when it comes to adopting innovative so…" at bounding box center [514, 315] width 440 height 74
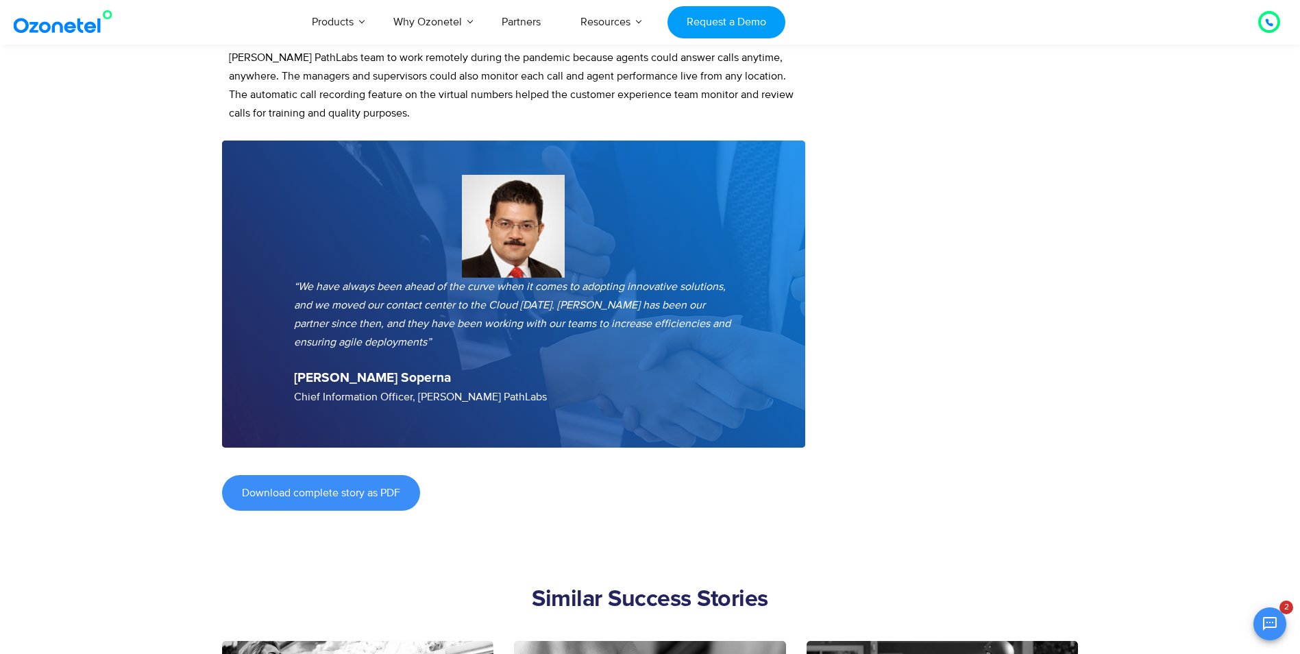
click at [293, 322] on div at bounding box center [514, 294] width 584 height 307
drag, startPoint x: 295, startPoint y: 322, endPoint x: 420, endPoint y: 319, distance: 124.8
click at [420, 369] on p "Munender Soperna Chief Information Officer, Dr. Lal PathLabs" at bounding box center [514, 388] width 440 height 38
click at [297, 369] on p "Munender Soperna Chief Information Officer, Dr. Lal PathLabs" at bounding box center [514, 388] width 440 height 38
drag, startPoint x: 296, startPoint y: 341, endPoint x: 520, endPoint y: 341, distance: 224.2
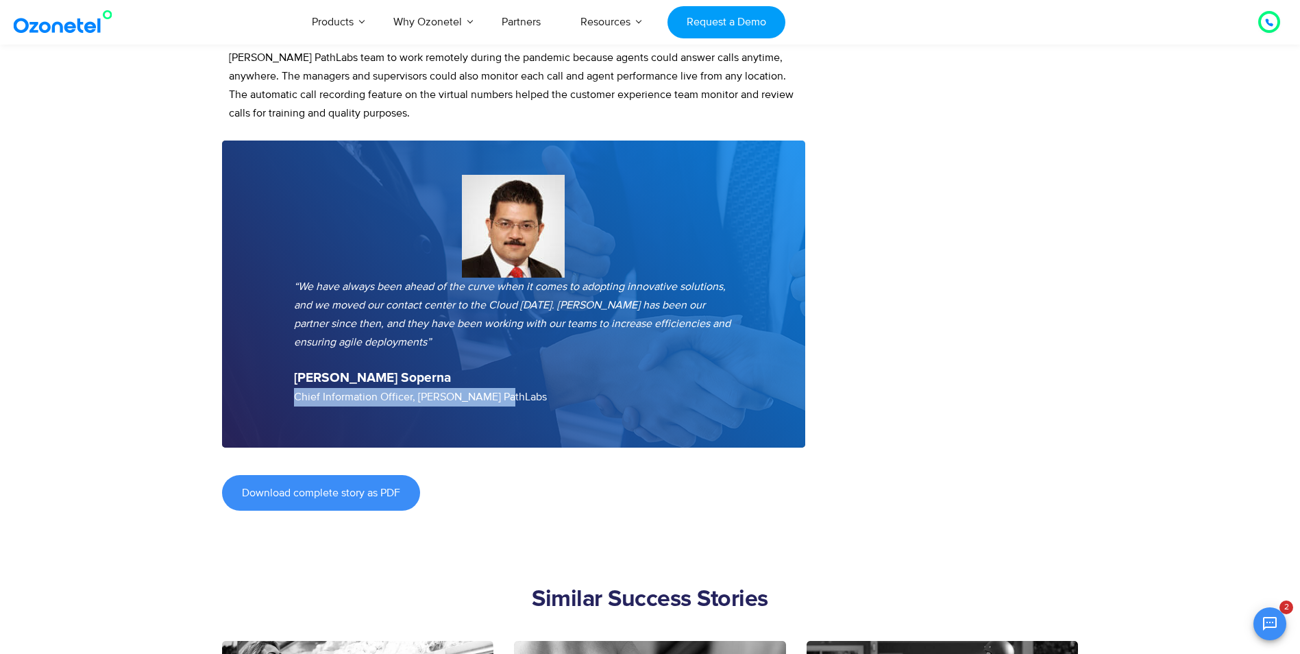
click at [520, 369] on p "Munender Soperna Chief Information Officer, Dr. Lal PathLabs" at bounding box center [514, 388] width 440 height 38
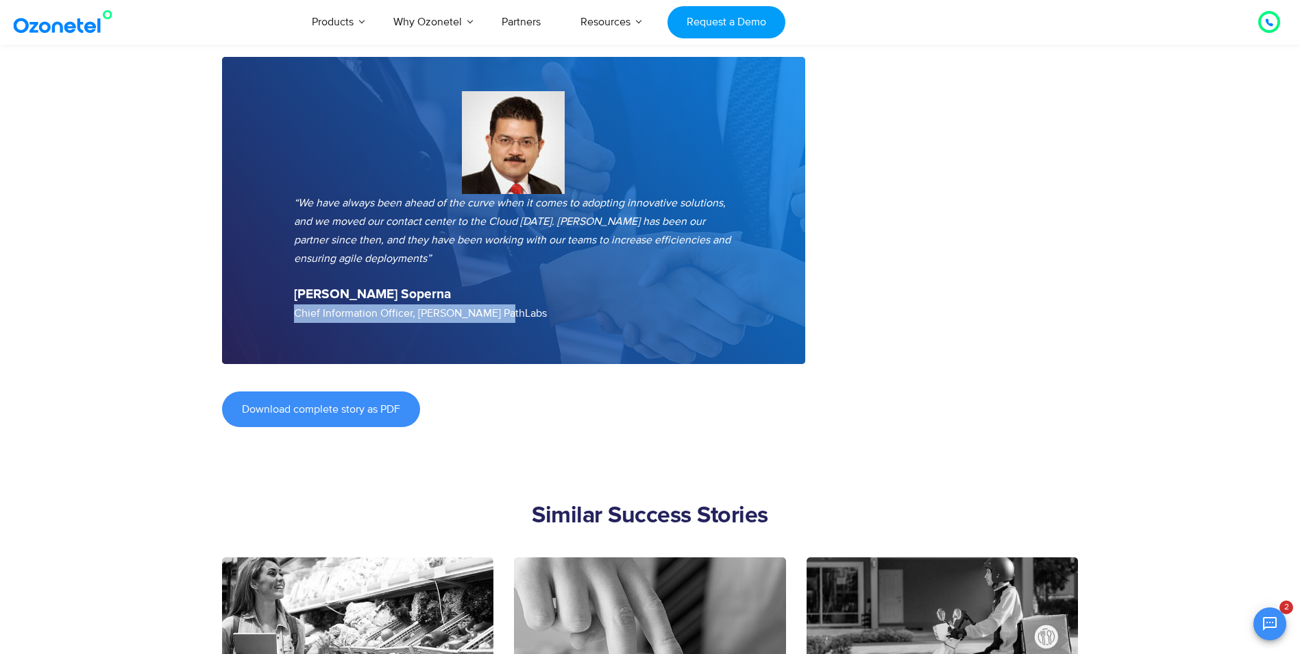
scroll to position [1980, 0]
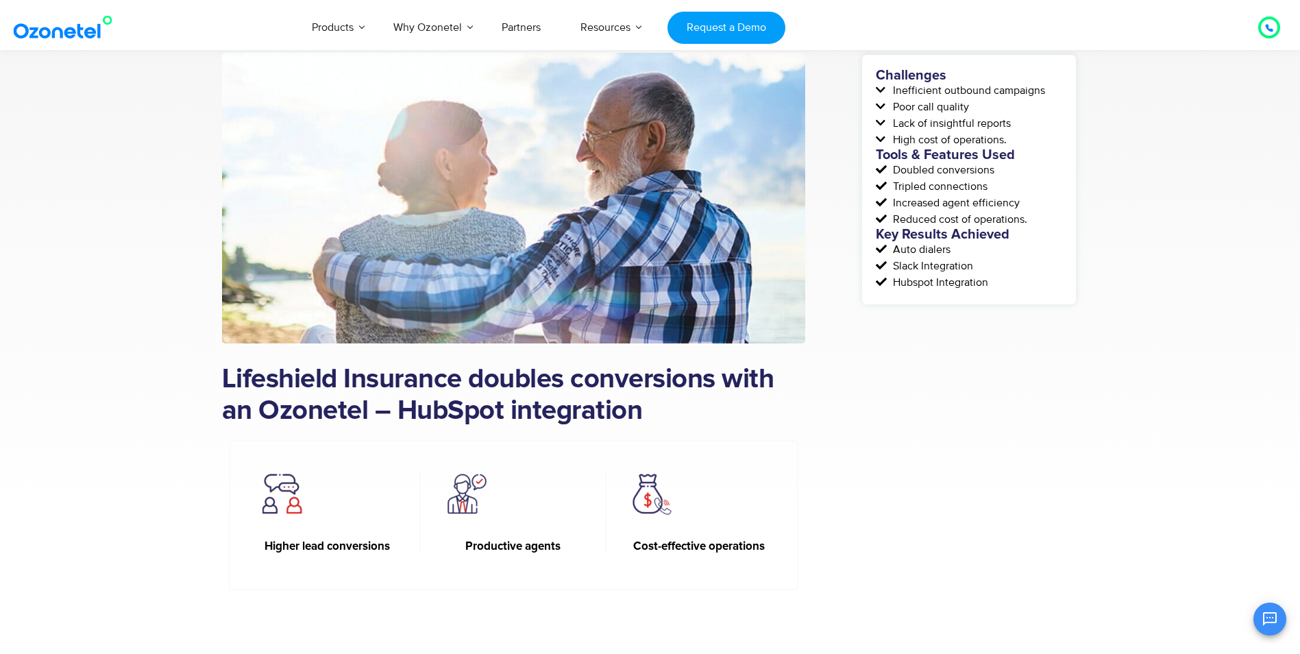
scroll to position [343, 0]
